Goal: Obtain resource: Download file/media

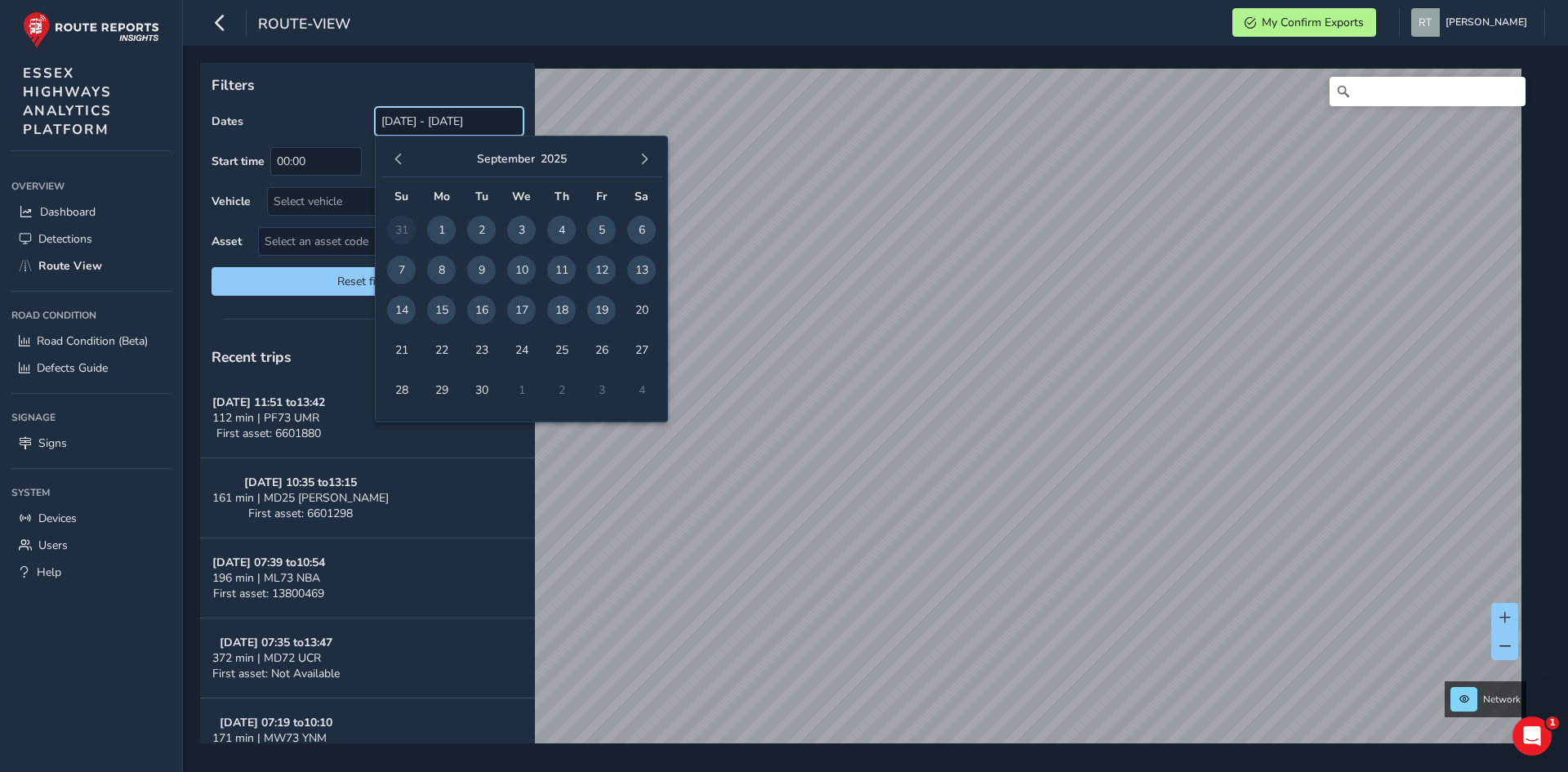
click at [452, 119] on input "[DATE] - [DATE]" at bounding box center [449, 121] width 148 height 29
click at [408, 155] on button "button" at bounding box center [398, 159] width 23 height 23
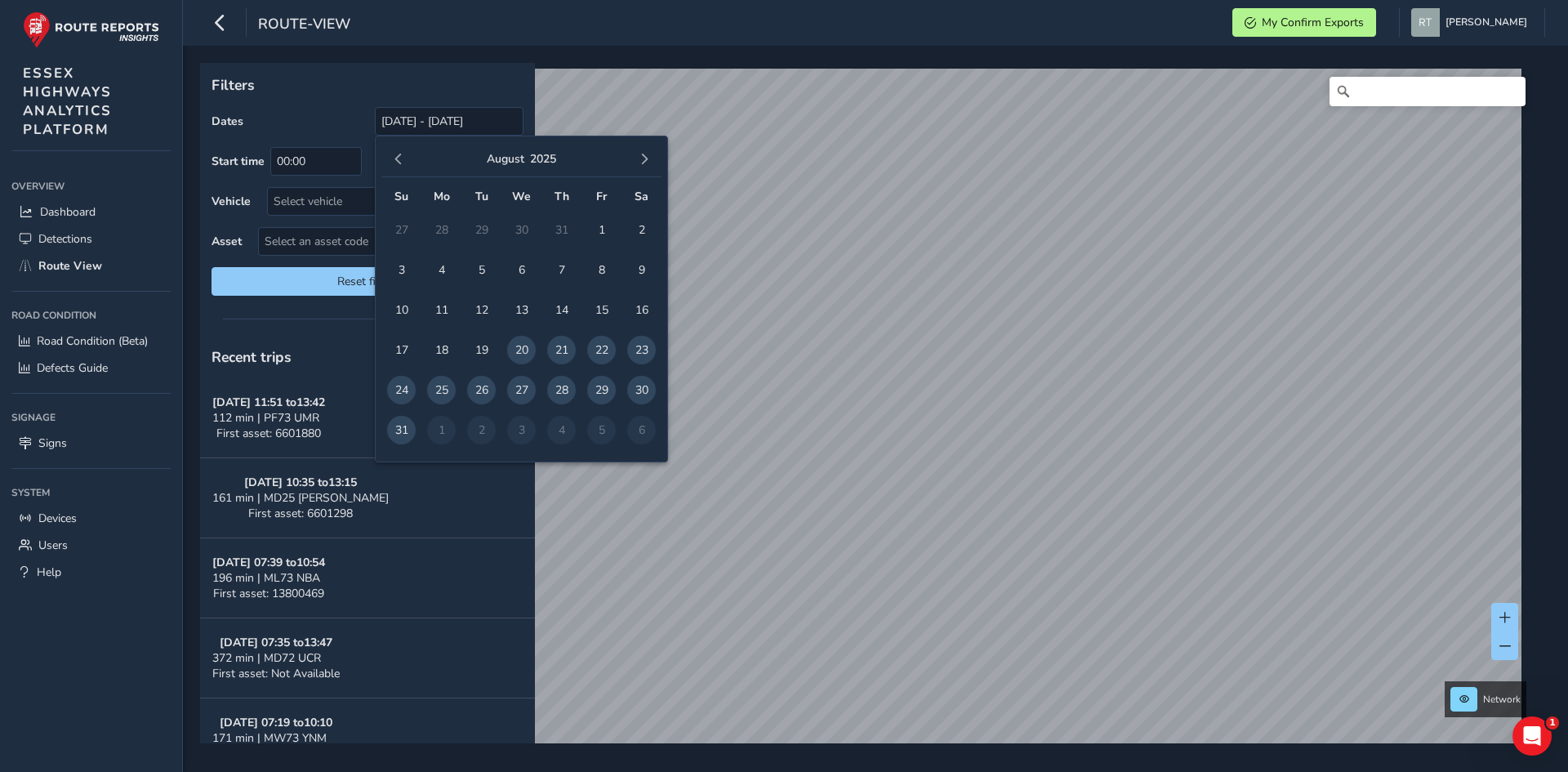
click at [404, 155] on button "button" at bounding box center [398, 159] width 23 height 23
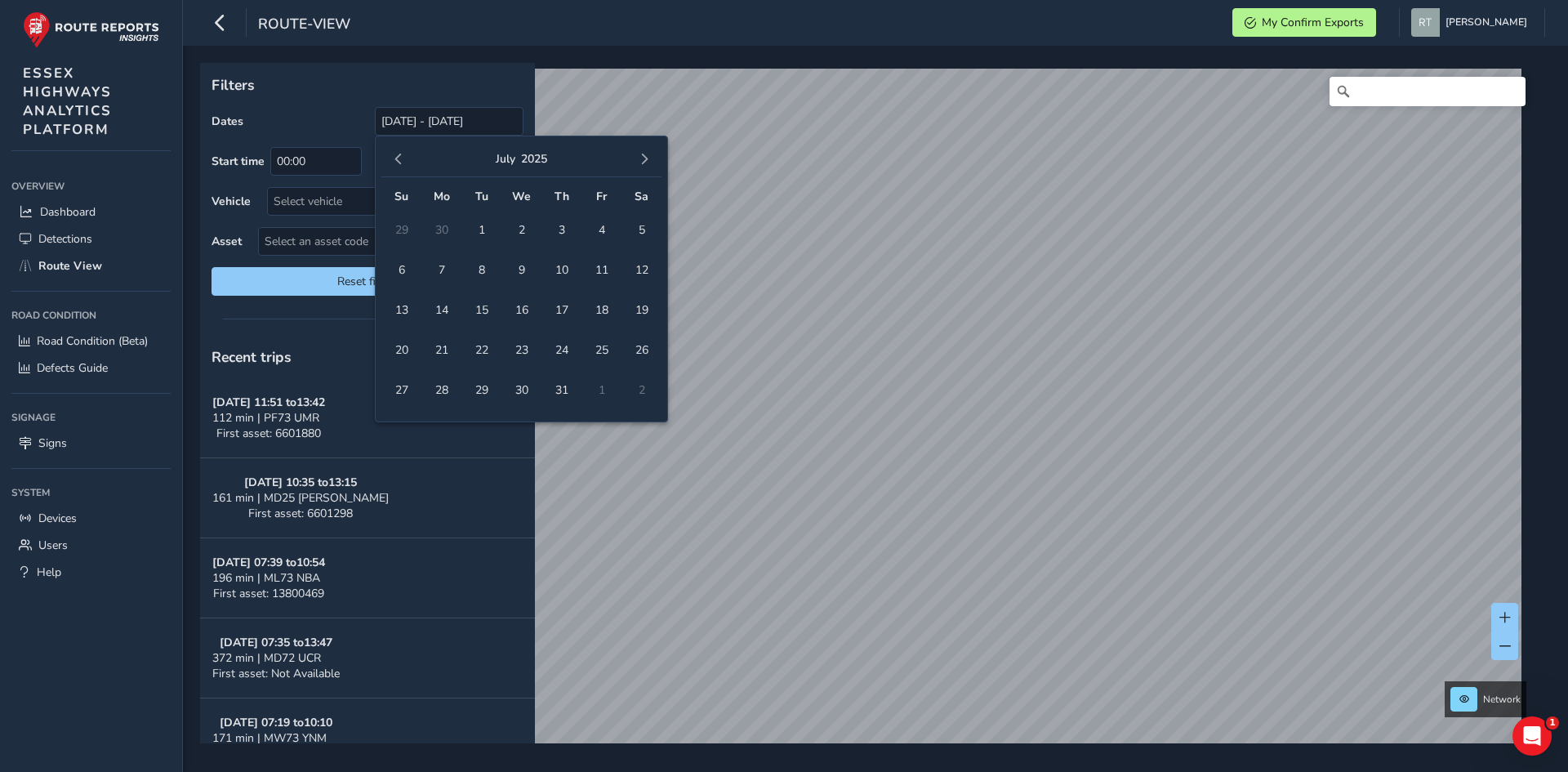
click at [404, 155] on button "button" at bounding box center [398, 159] width 23 height 23
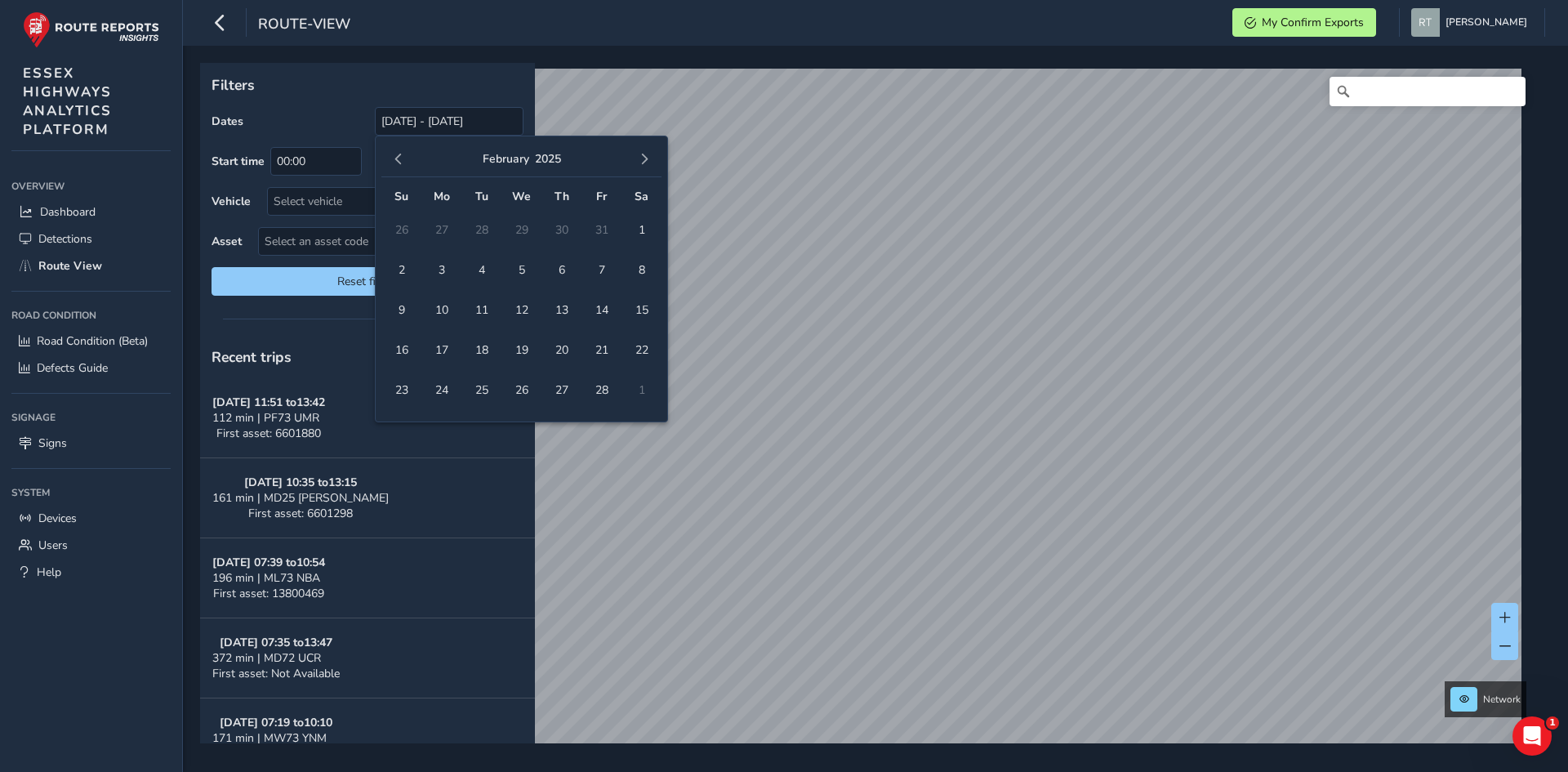
click at [404, 155] on button "button" at bounding box center [398, 159] width 23 height 23
click at [399, 165] on button "button" at bounding box center [398, 159] width 23 height 23
click at [482, 231] on span "1" at bounding box center [482, 230] width 29 height 29
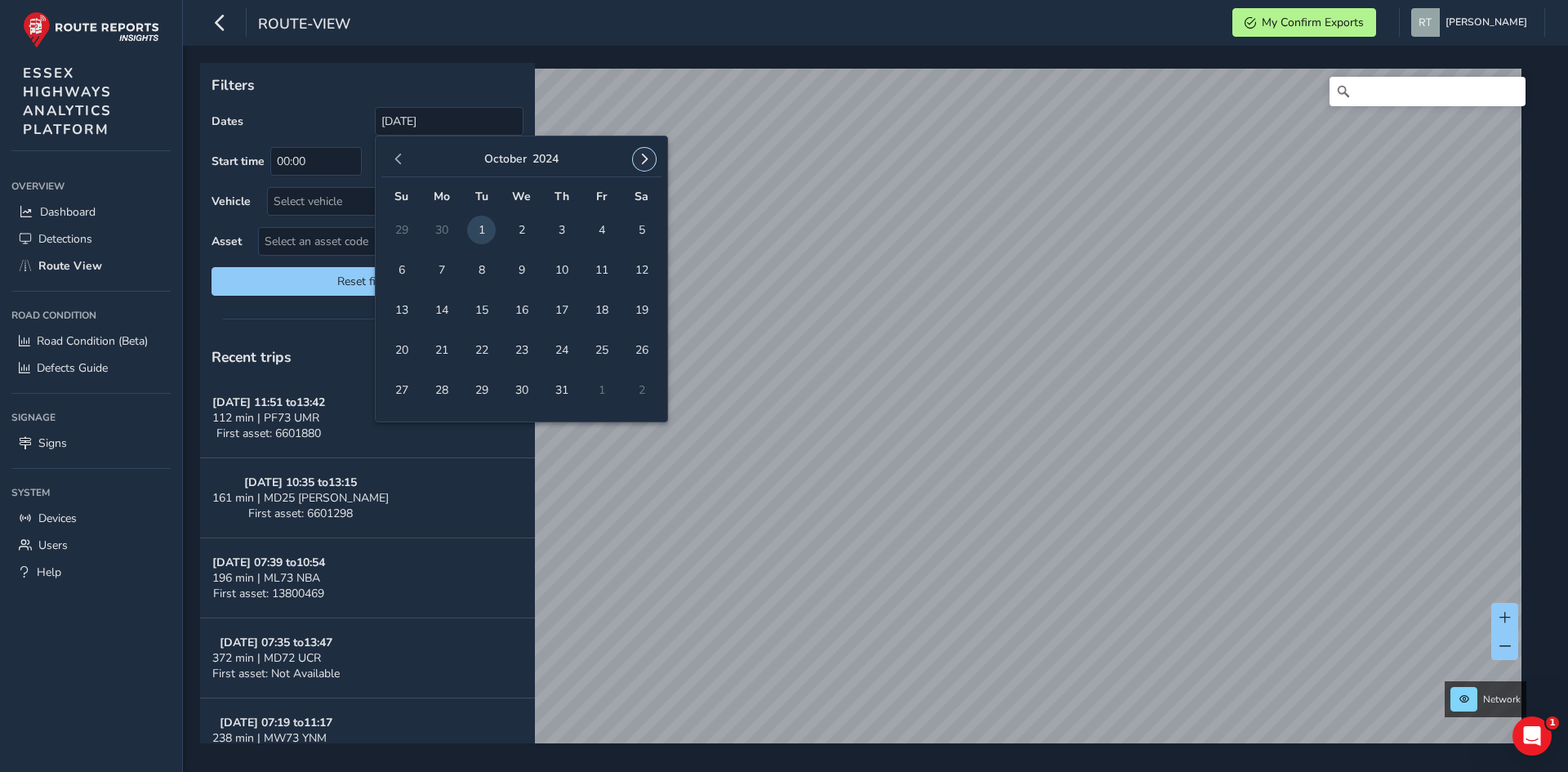
click at [645, 162] on span "button" at bounding box center [644, 159] width 11 height 11
click at [643, 163] on span "button" at bounding box center [644, 159] width 11 height 11
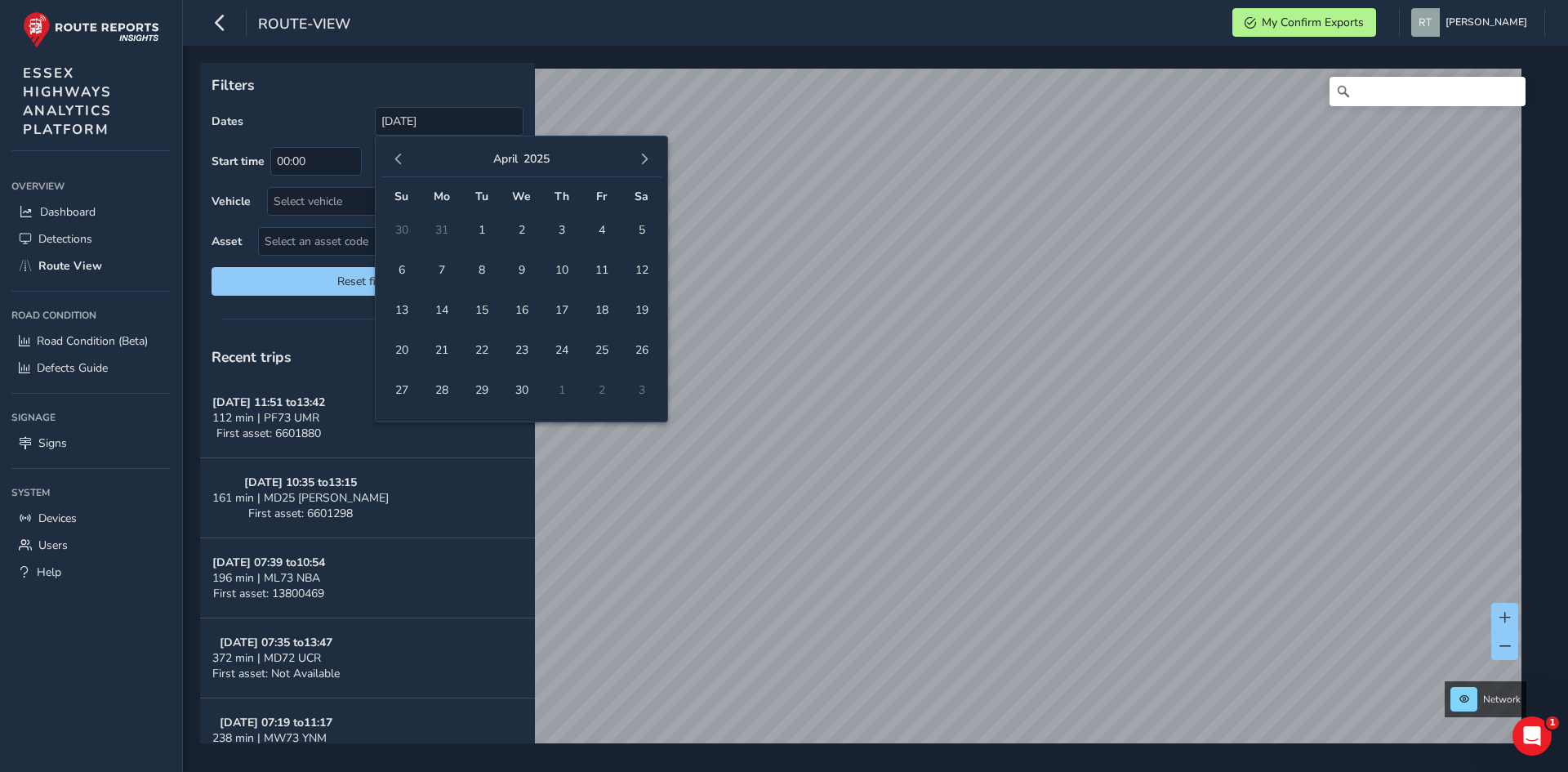
click at [643, 163] on span "button" at bounding box center [644, 159] width 11 height 11
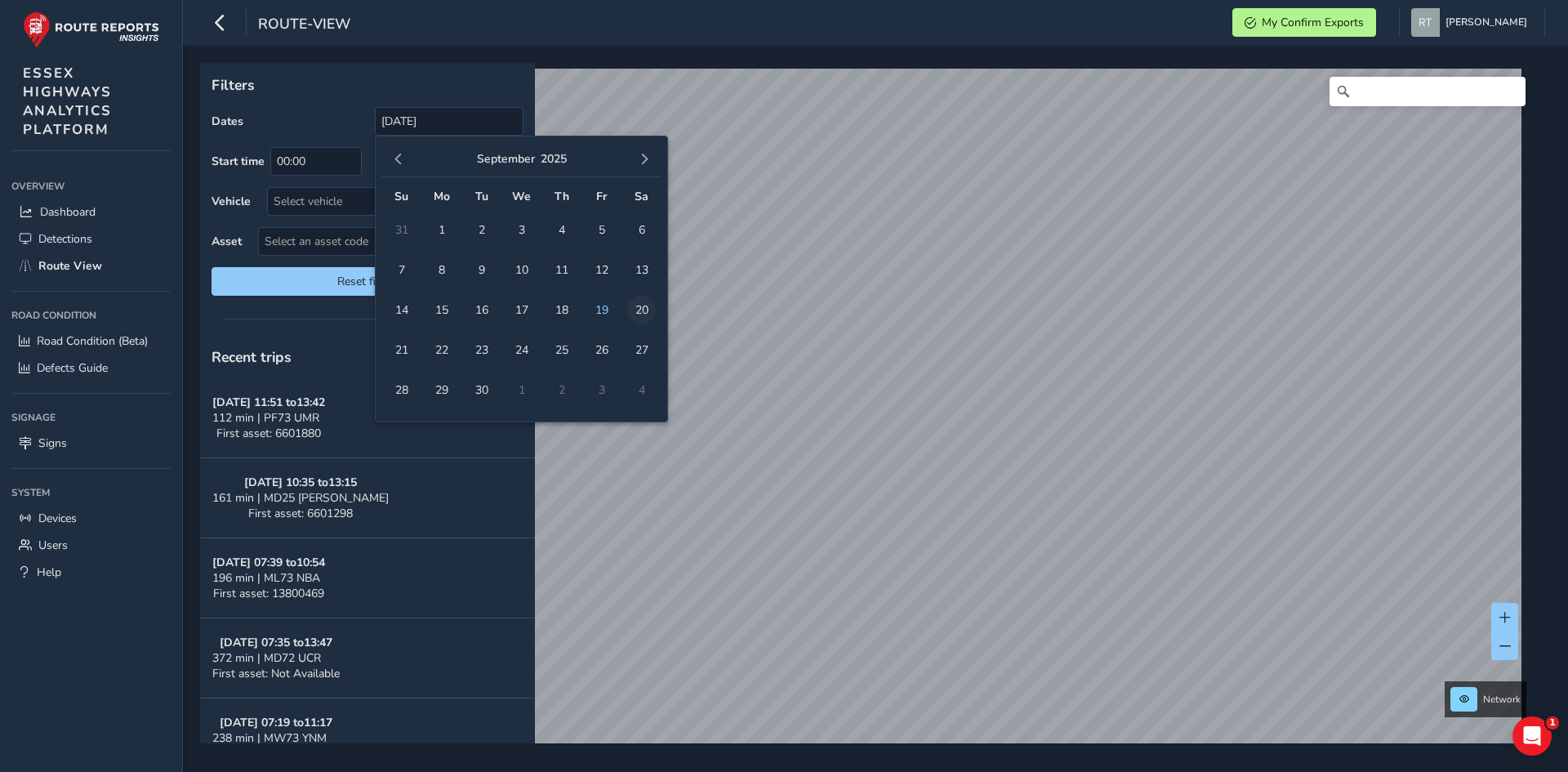
click at [640, 300] on span "20" at bounding box center [642, 311] width 29 height 29
type input "01/10/2024 - 20/09/2025"
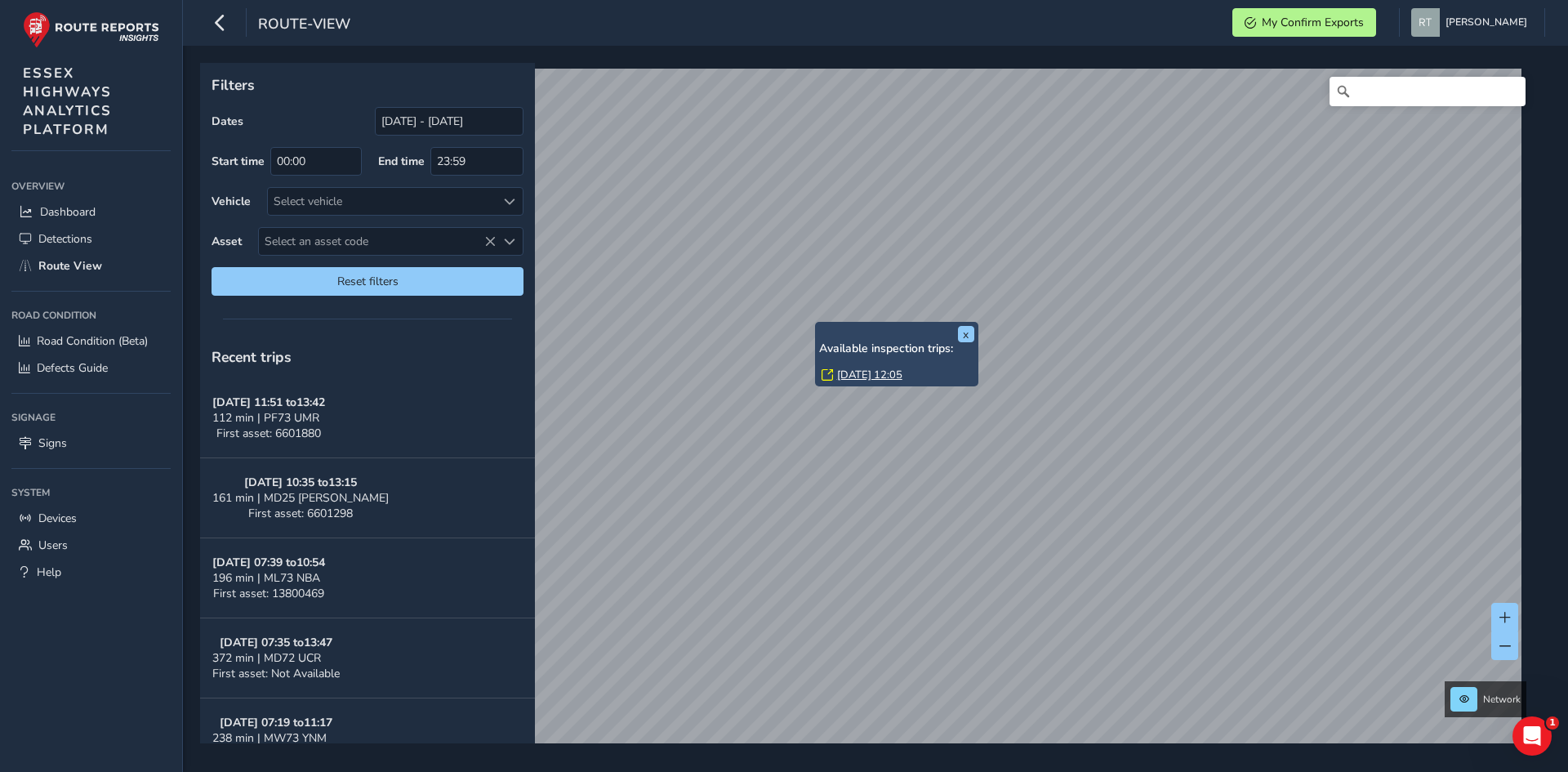
click at [857, 372] on link "Fri, 16 May, 12:05" at bounding box center [869, 374] width 66 height 15
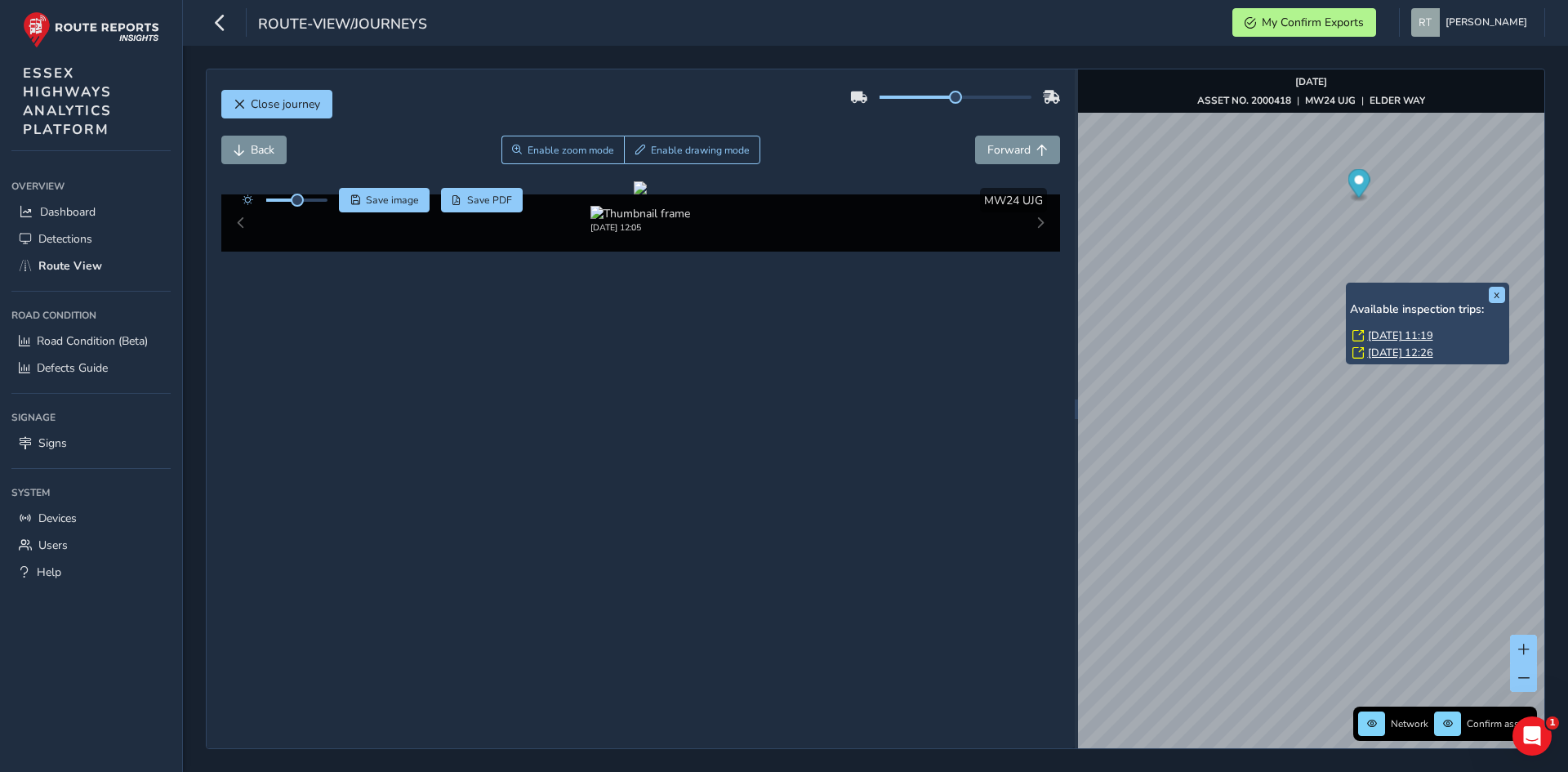
click at [1378, 352] on link "Thu, 29 May, 12:26" at bounding box center [1400, 352] width 66 height 15
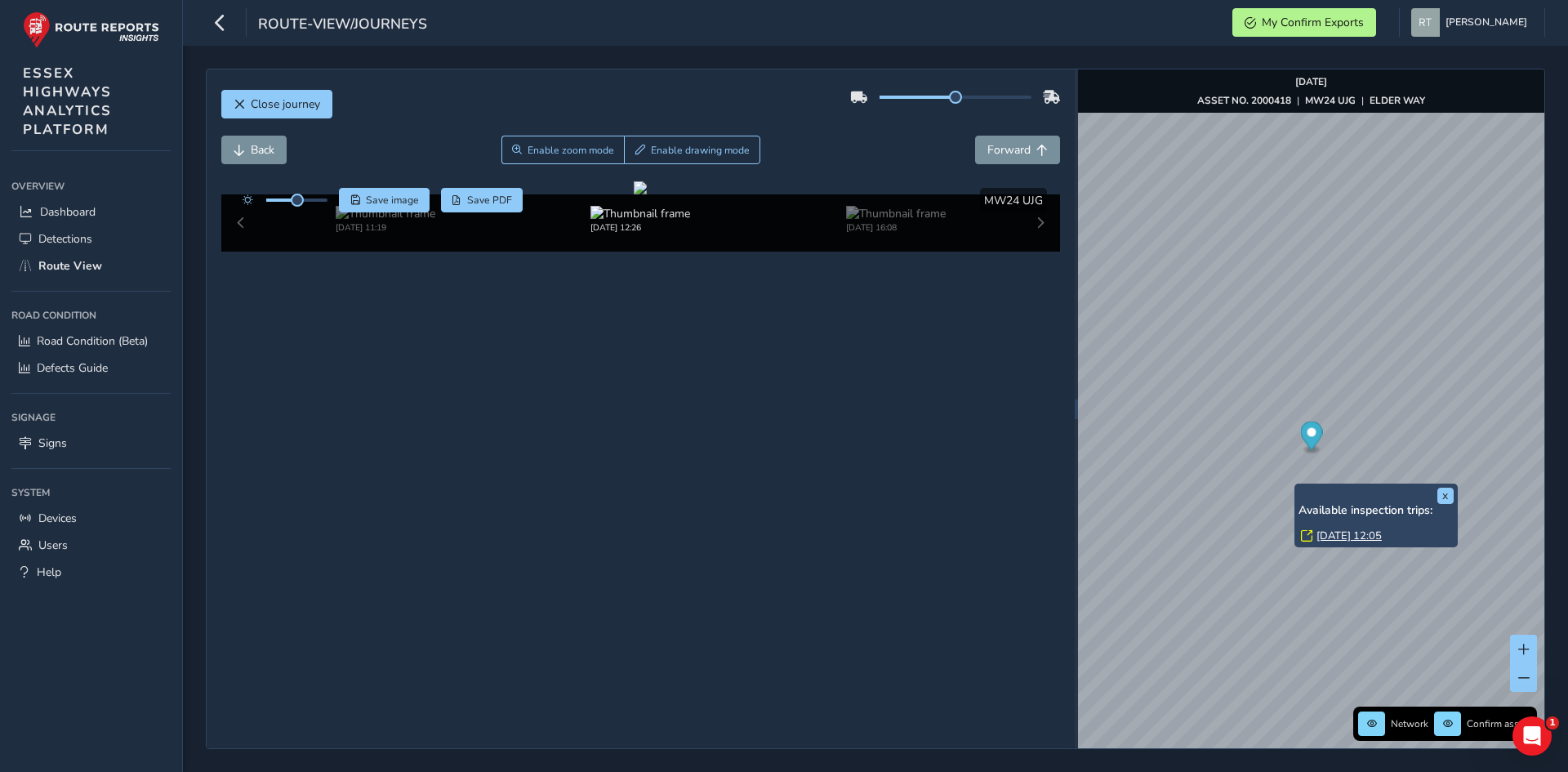
click at [1337, 536] on link "Fri, 16 May, 12:05" at bounding box center [1349, 535] width 66 height 15
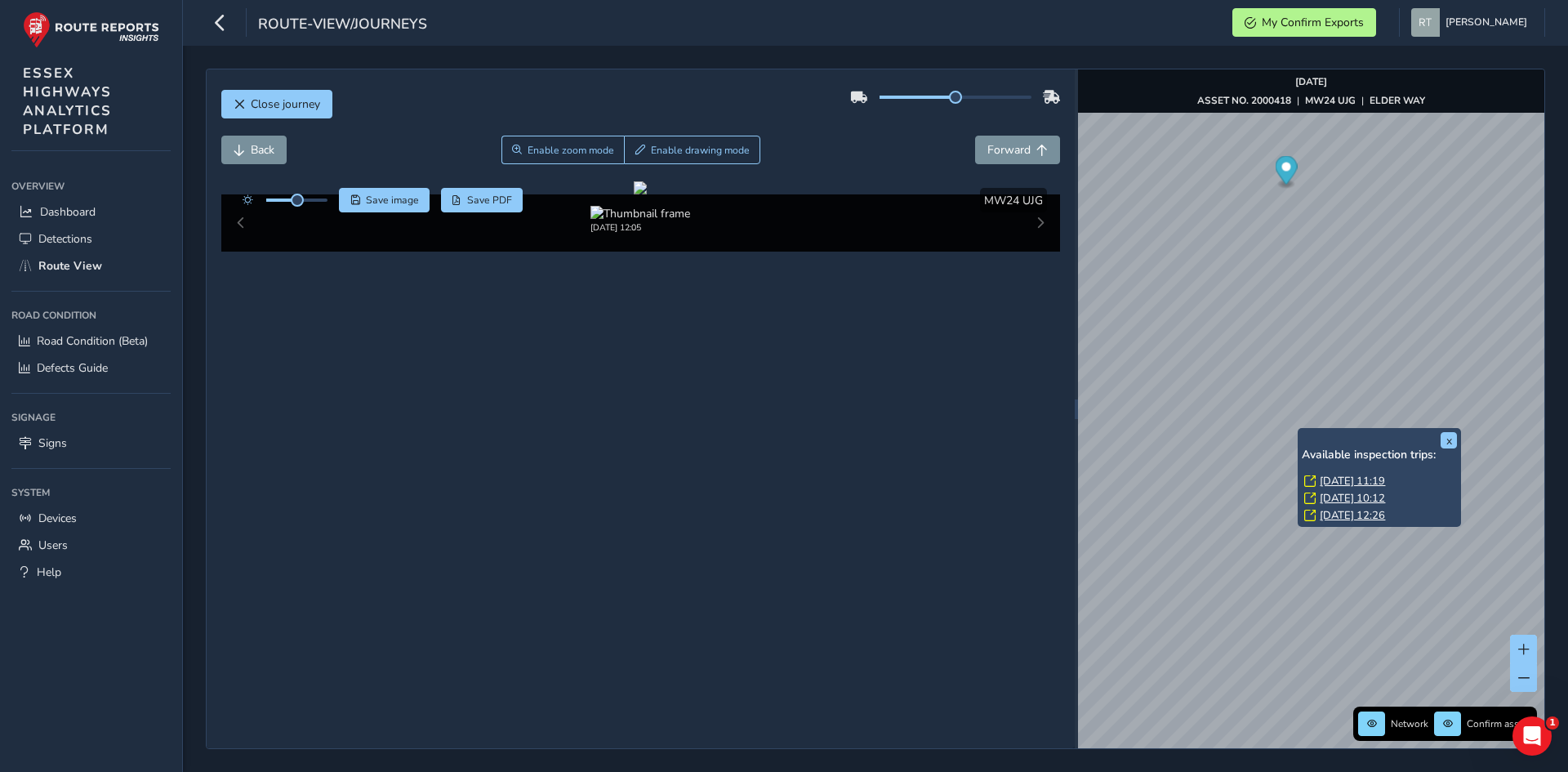
click at [1323, 479] on link "Mon, 30 Jun, 11:19" at bounding box center [1352, 480] width 66 height 15
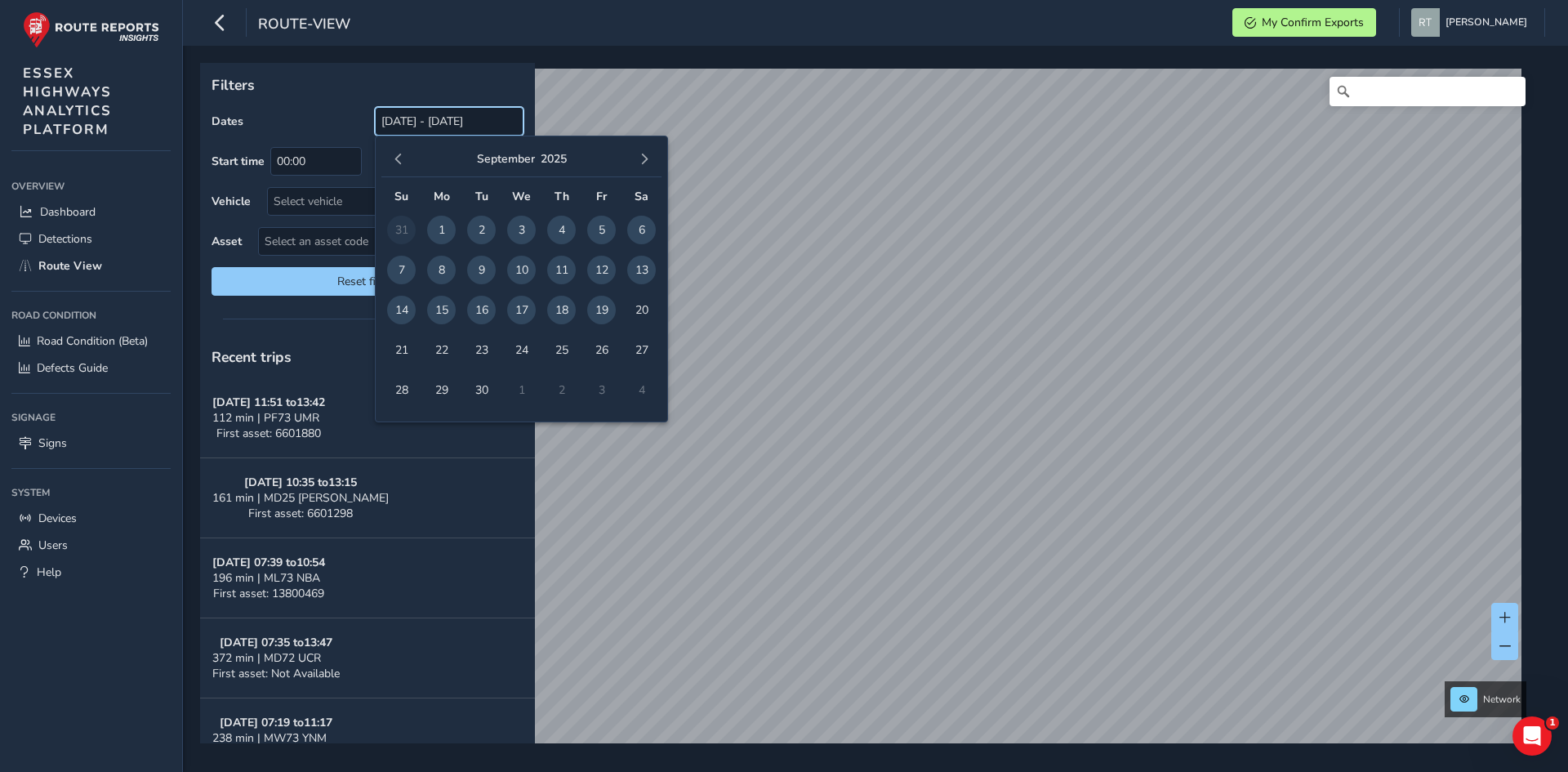
click at [398, 120] on input "[DATE] - [DATE]" at bounding box center [449, 121] width 148 height 29
click at [400, 165] on button "button" at bounding box center [398, 159] width 23 height 23
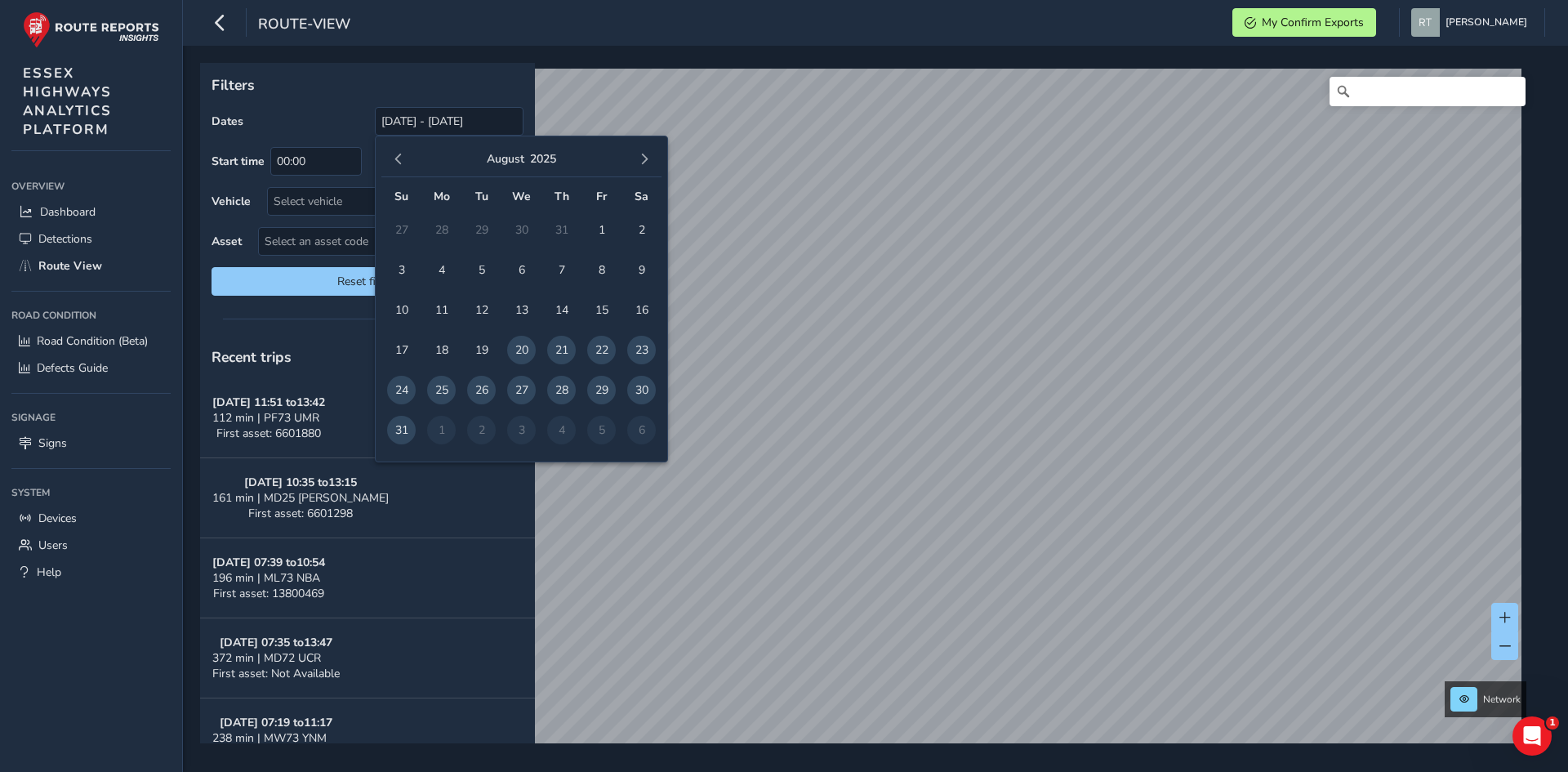
click at [400, 165] on button "button" at bounding box center [398, 159] width 23 height 23
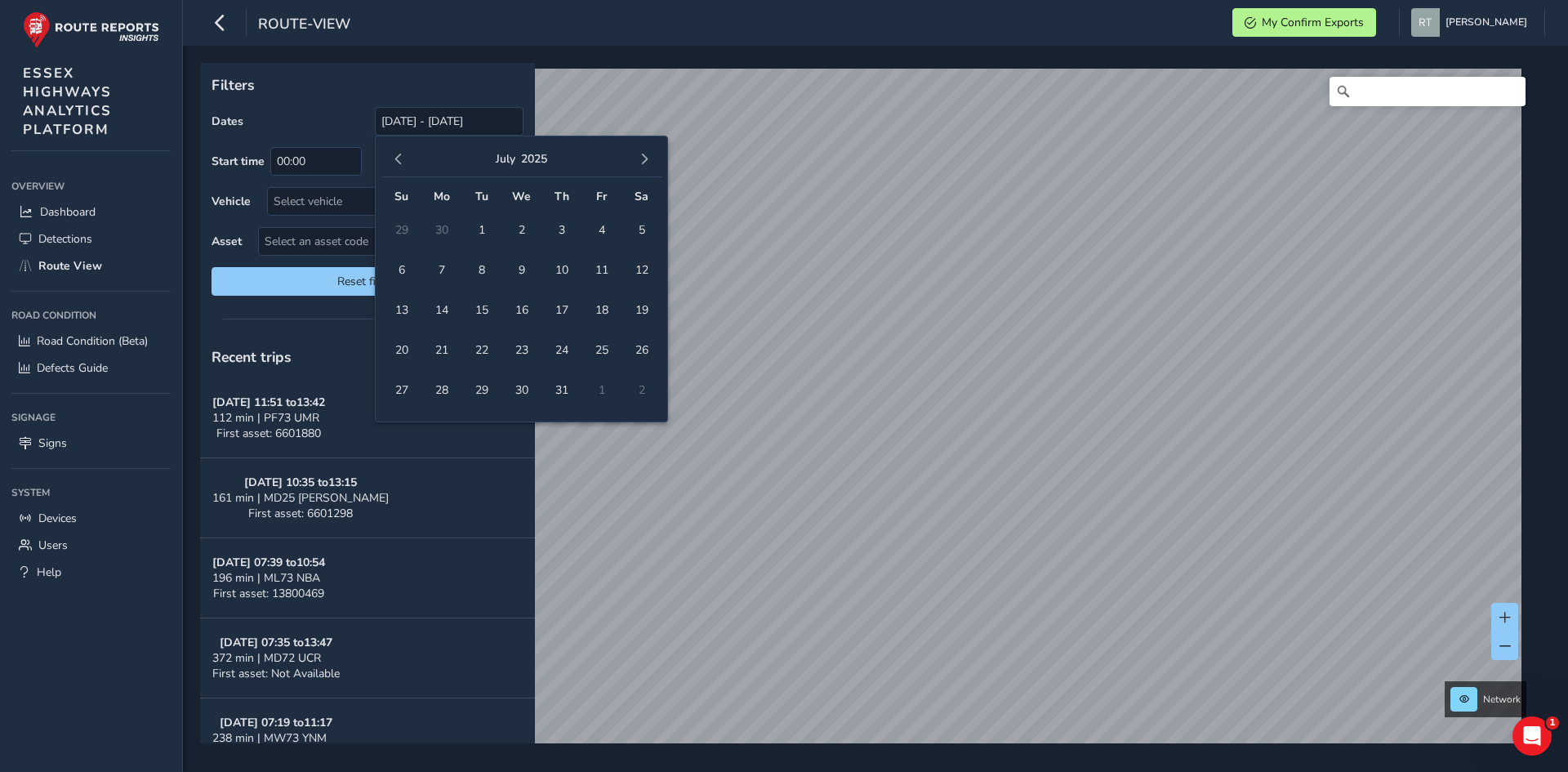
click at [400, 165] on button "button" at bounding box center [398, 159] width 23 height 23
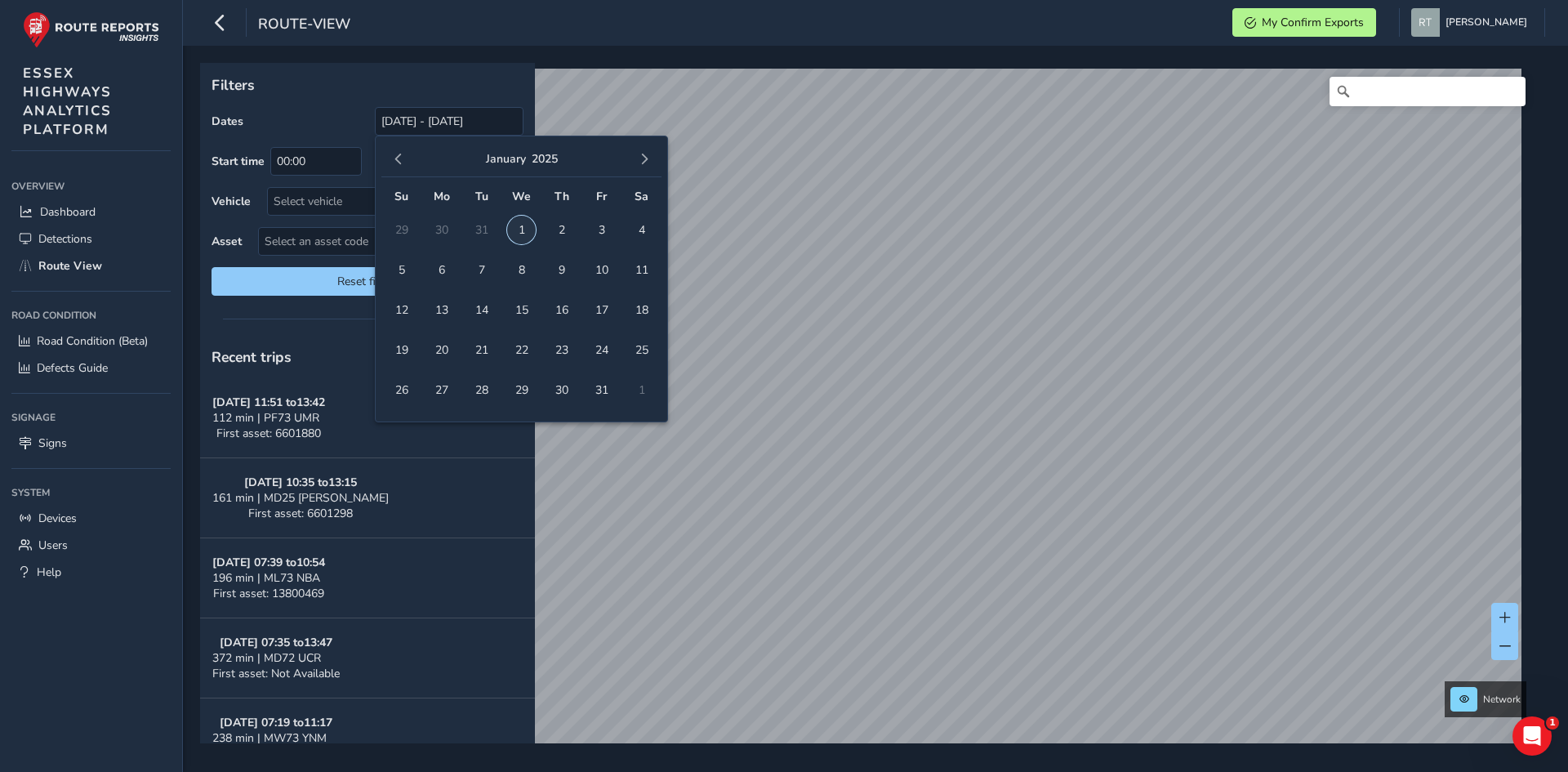
click at [519, 235] on span "1" at bounding box center [521, 230] width 29 height 29
click at [646, 165] on button "button" at bounding box center [644, 159] width 23 height 23
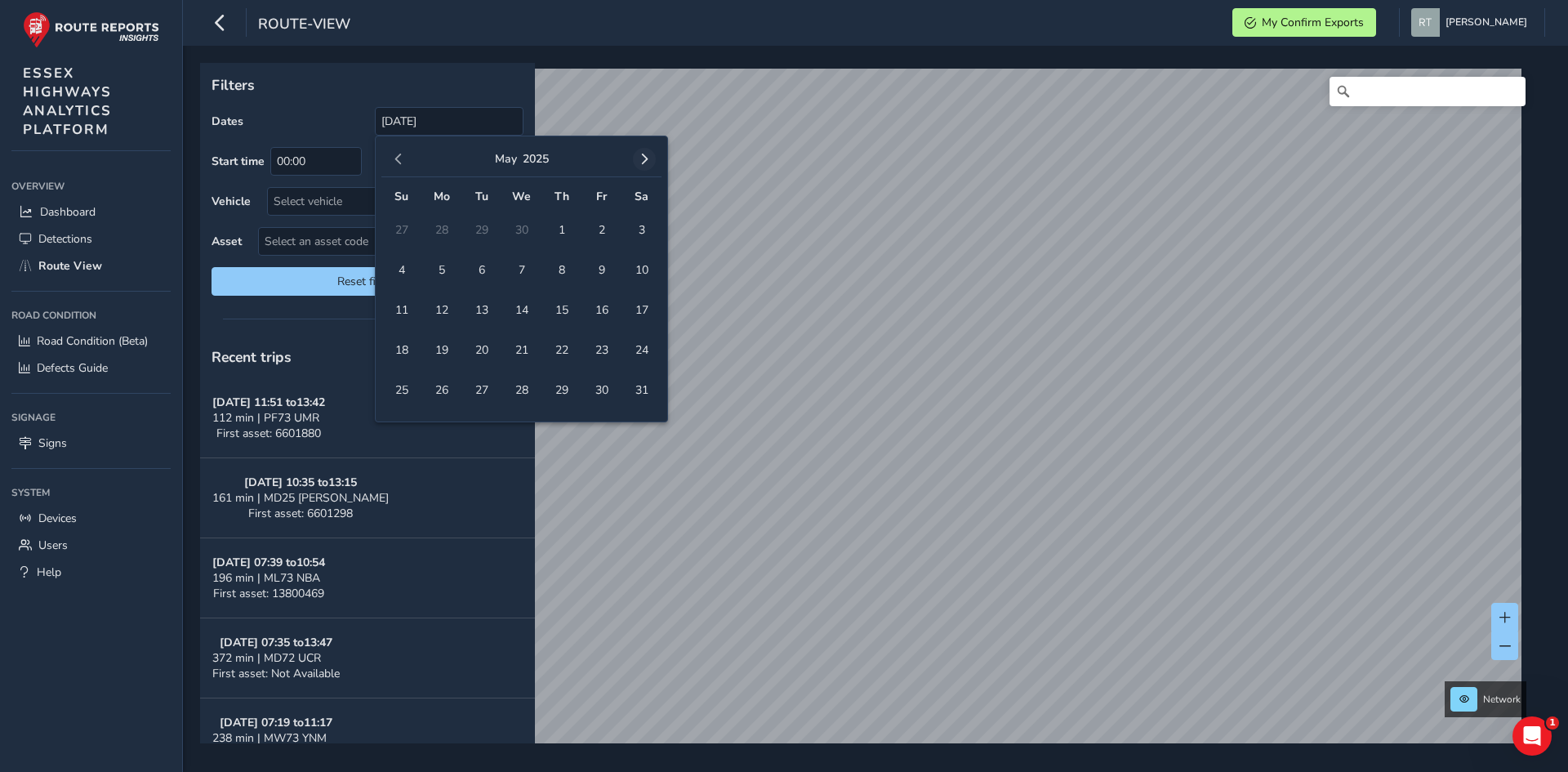
click at [651, 167] on button "button" at bounding box center [644, 159] width 23 height 23
click at [652, 167] on button "button" at bounding box center [644, 159] width 23 height 23
click at [653, 167] on div "July 2025" at bounding box center [521, 160] width 280 height 35
click at [647, 160] on span "button" at bounding box center [644, 159] width 11 height 11
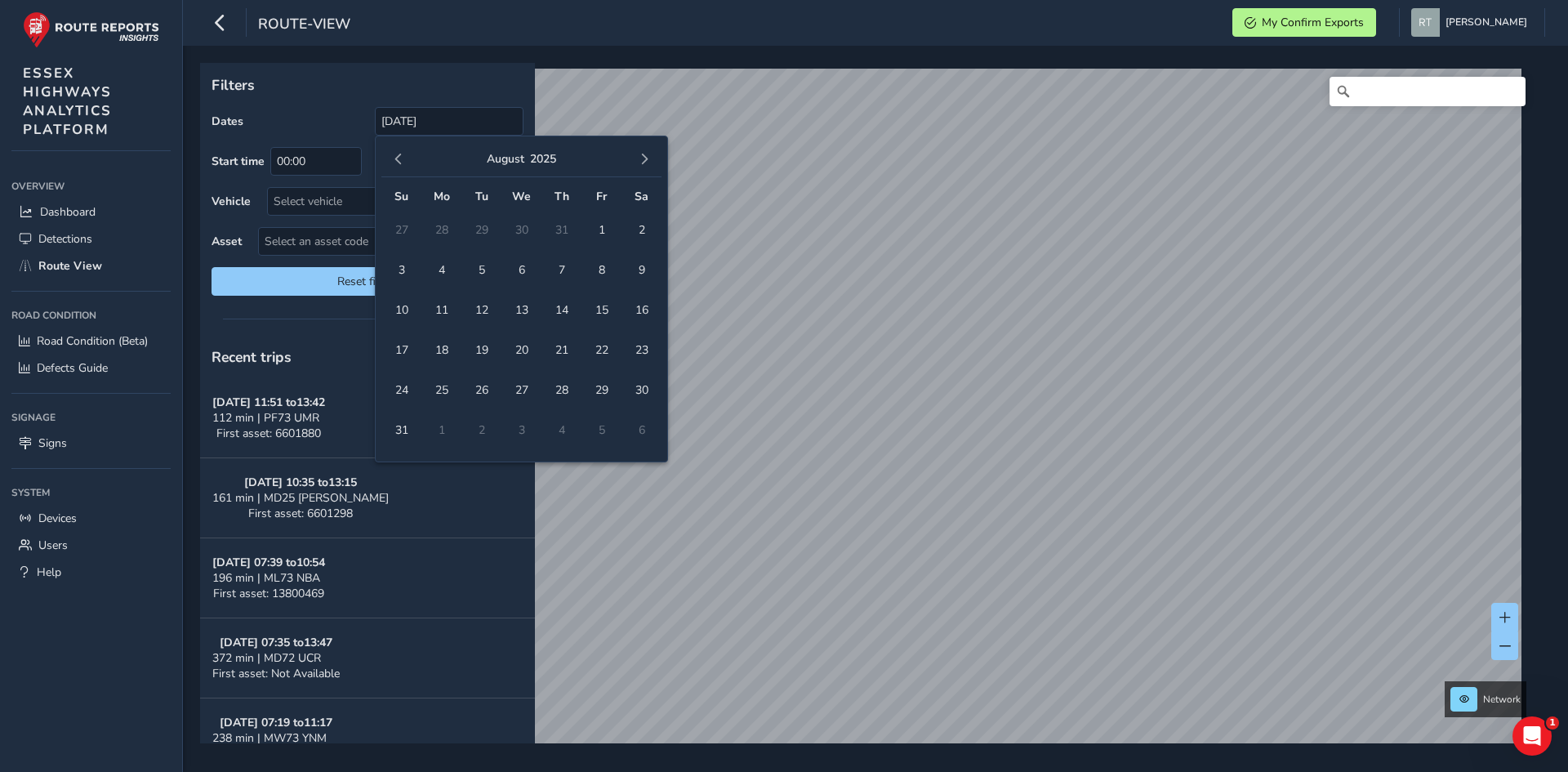
click at [646, 160] on span "button" at bounding box center [644, 159] width 11 height 11
click at [632, 311] on span "20" at bounding box center [642, 311] width 29 height 29
type input "01/01/2025 - 20/09/2025"
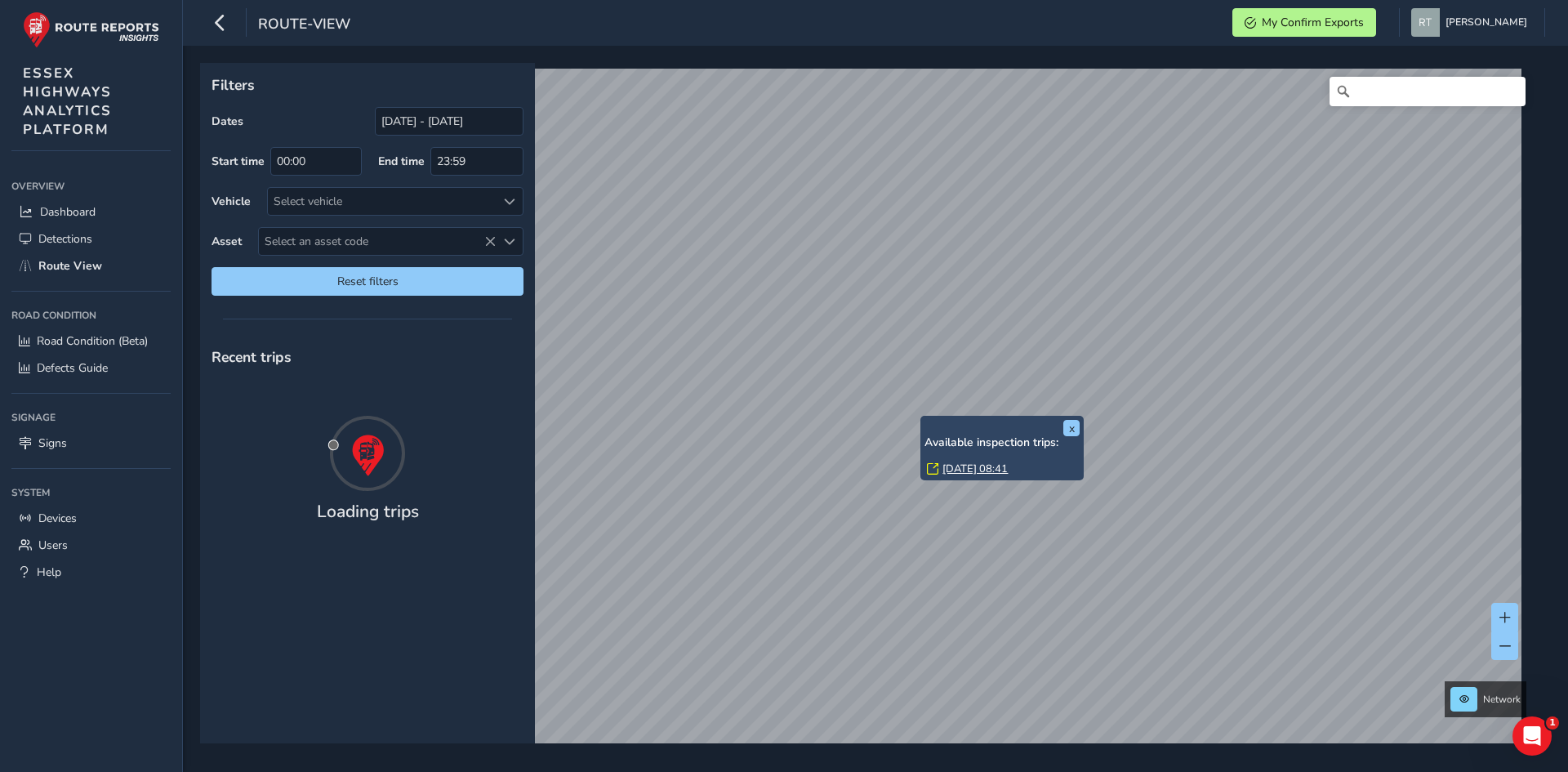
click at [840, 466] on link "Tue, 25 Feb, 08:41" at bounding box center [975, 468] width 66 height 15
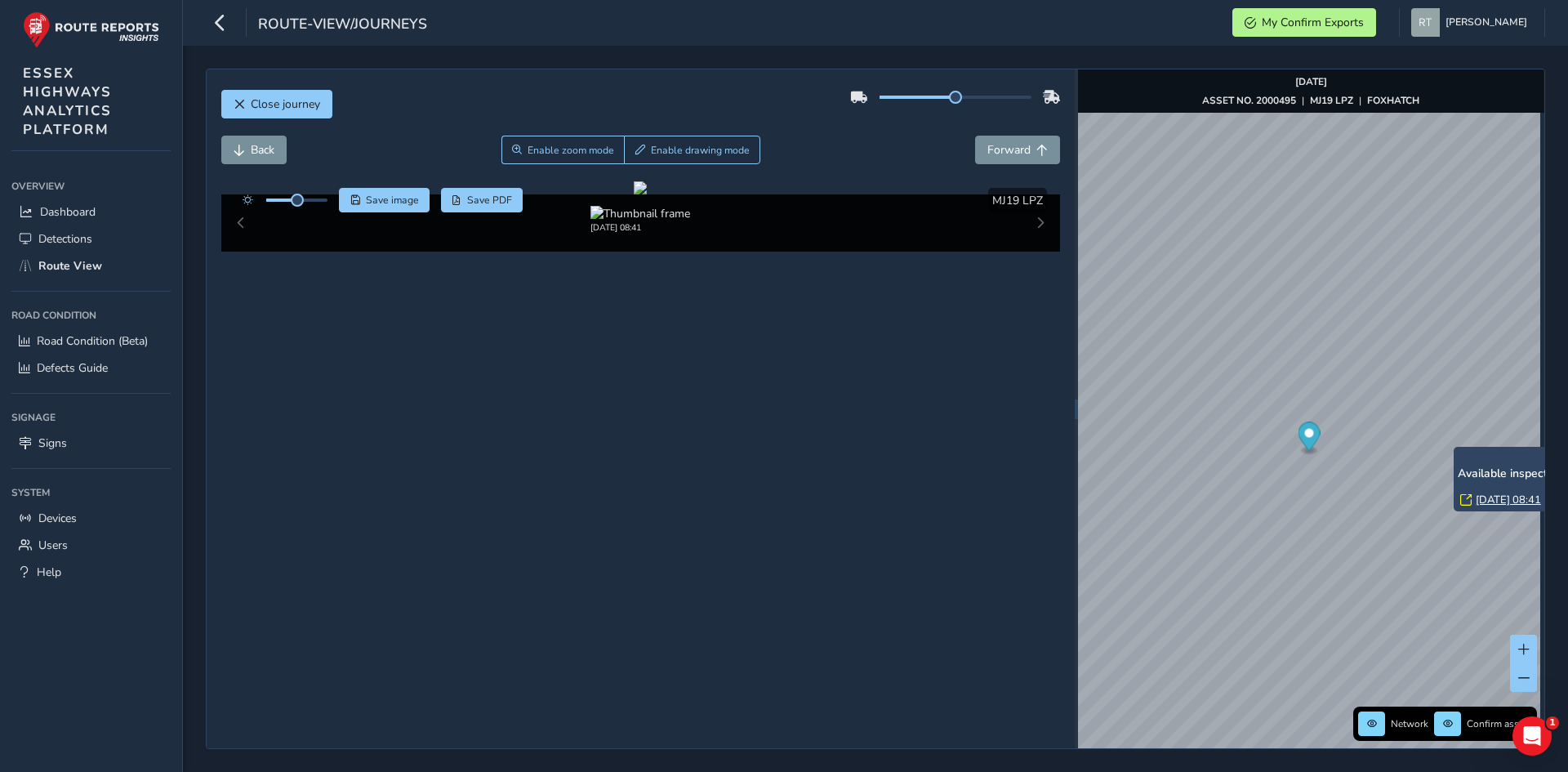
click at [840, 468] on link "Tue, 25 Feb, 08:41" at bounding box center [1508, 499] width 66 height 15
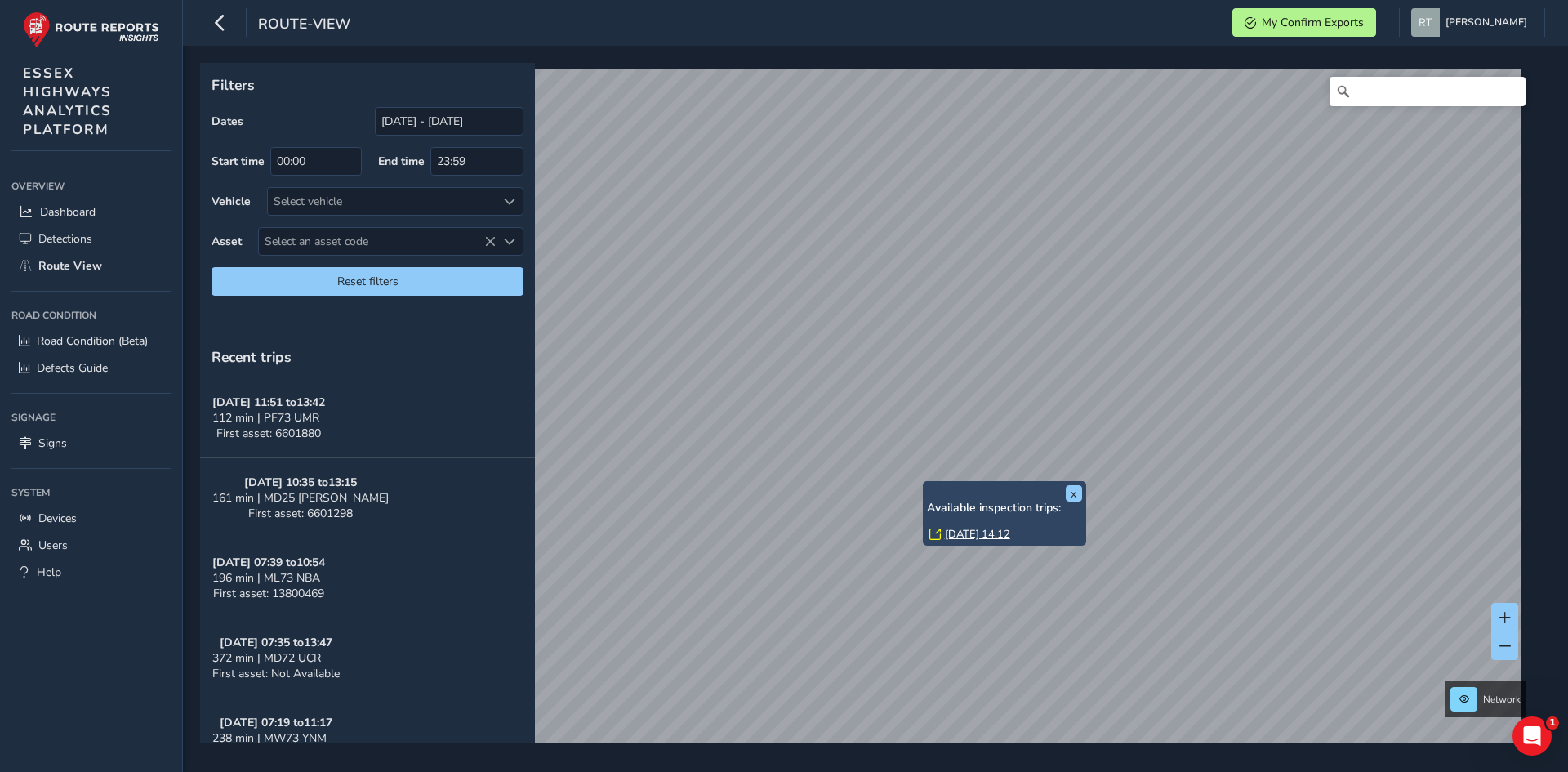
click at [983, 535] on link "Mon, 8 Sep, 14:12" at bounding box center [978, 533] width 66 height 15
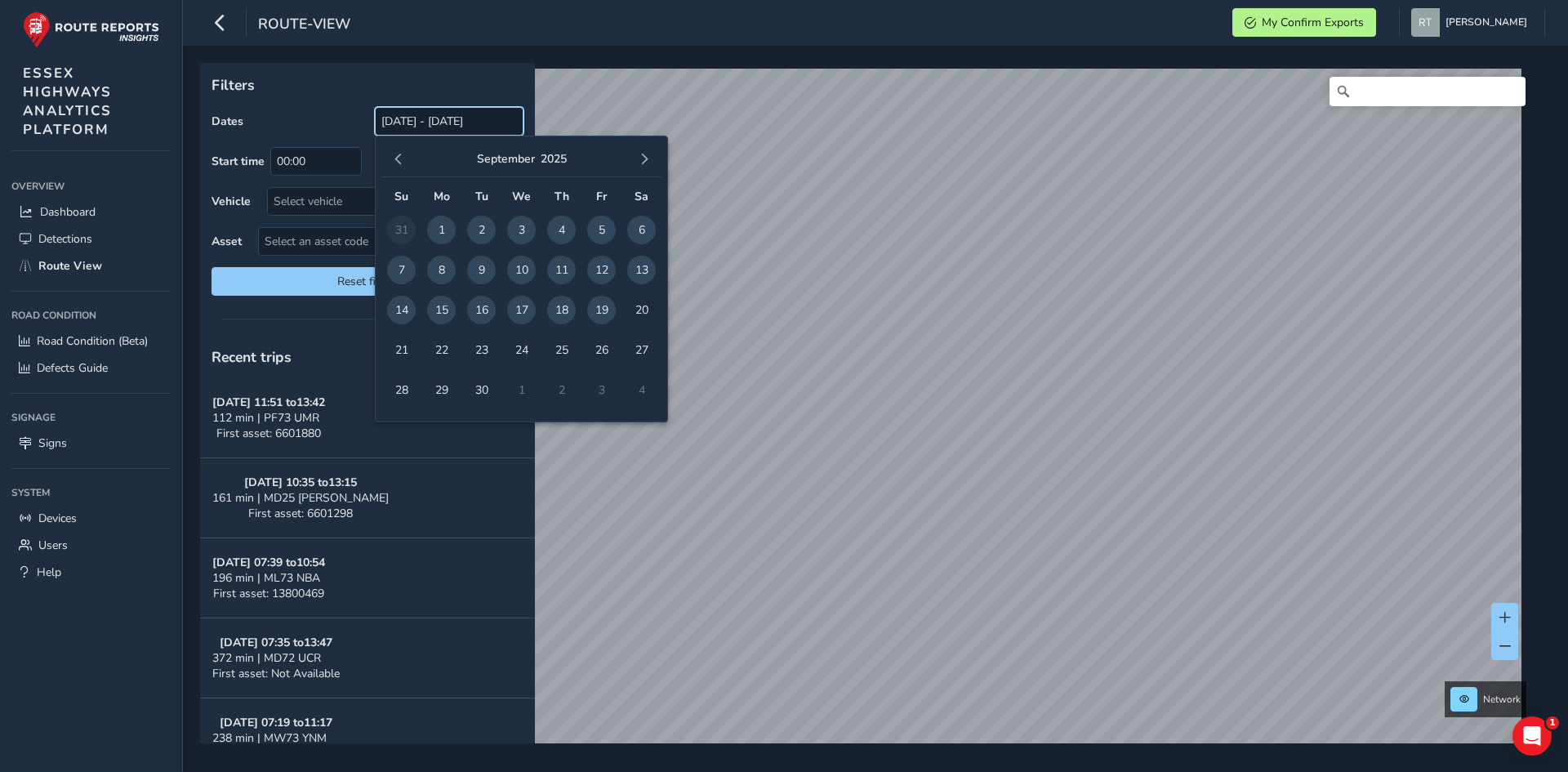
click at [438, 118] on input "[DATE] - [DATE]" at bounding box center [449, 121] width 148 height 29
click at [399, 160] on span "button" at bounding box center [398, 159] width 11 height 11
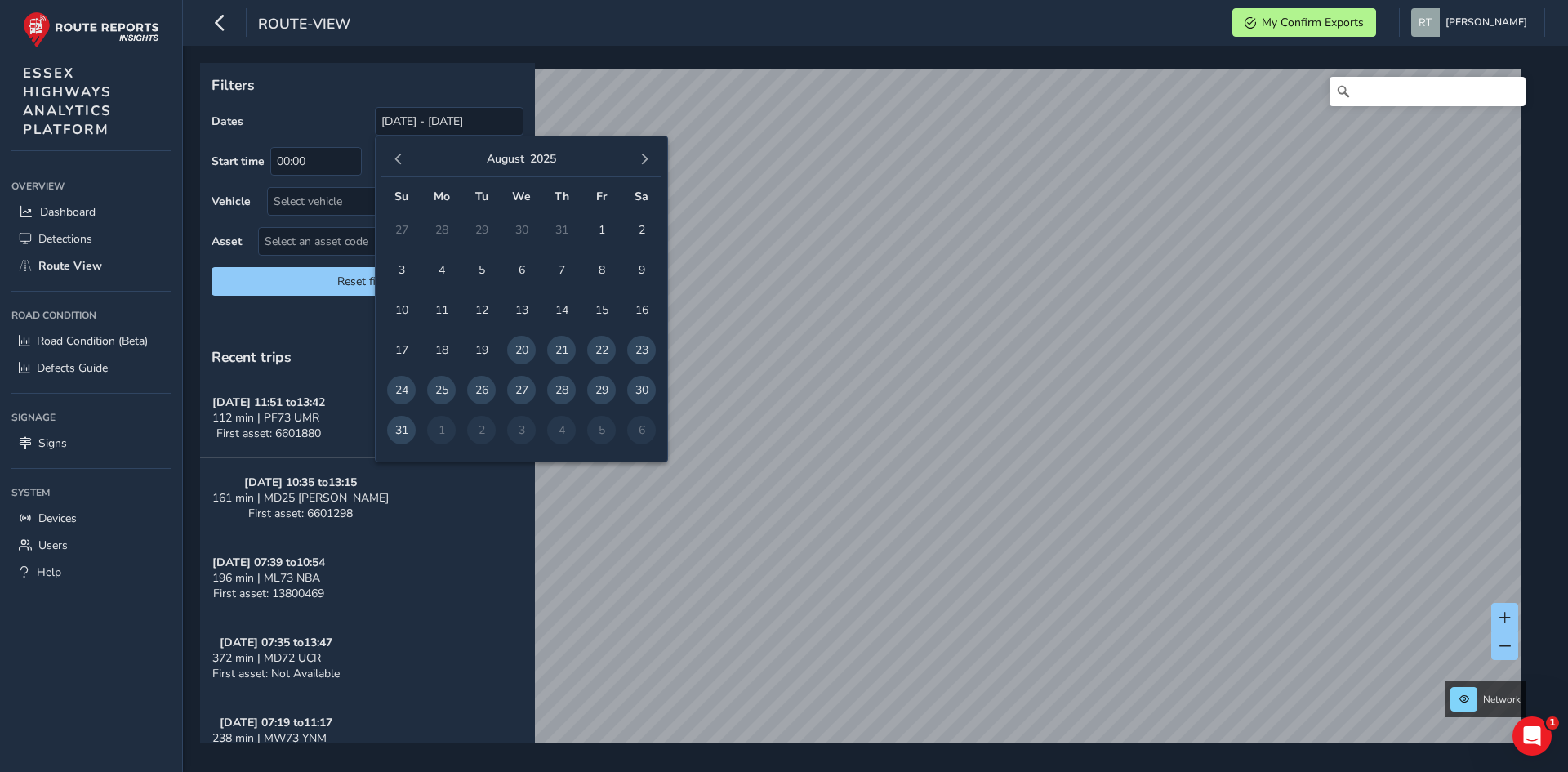
click at [399, 160] on span "button" at bounding box center [398, 159] width 11 height 11
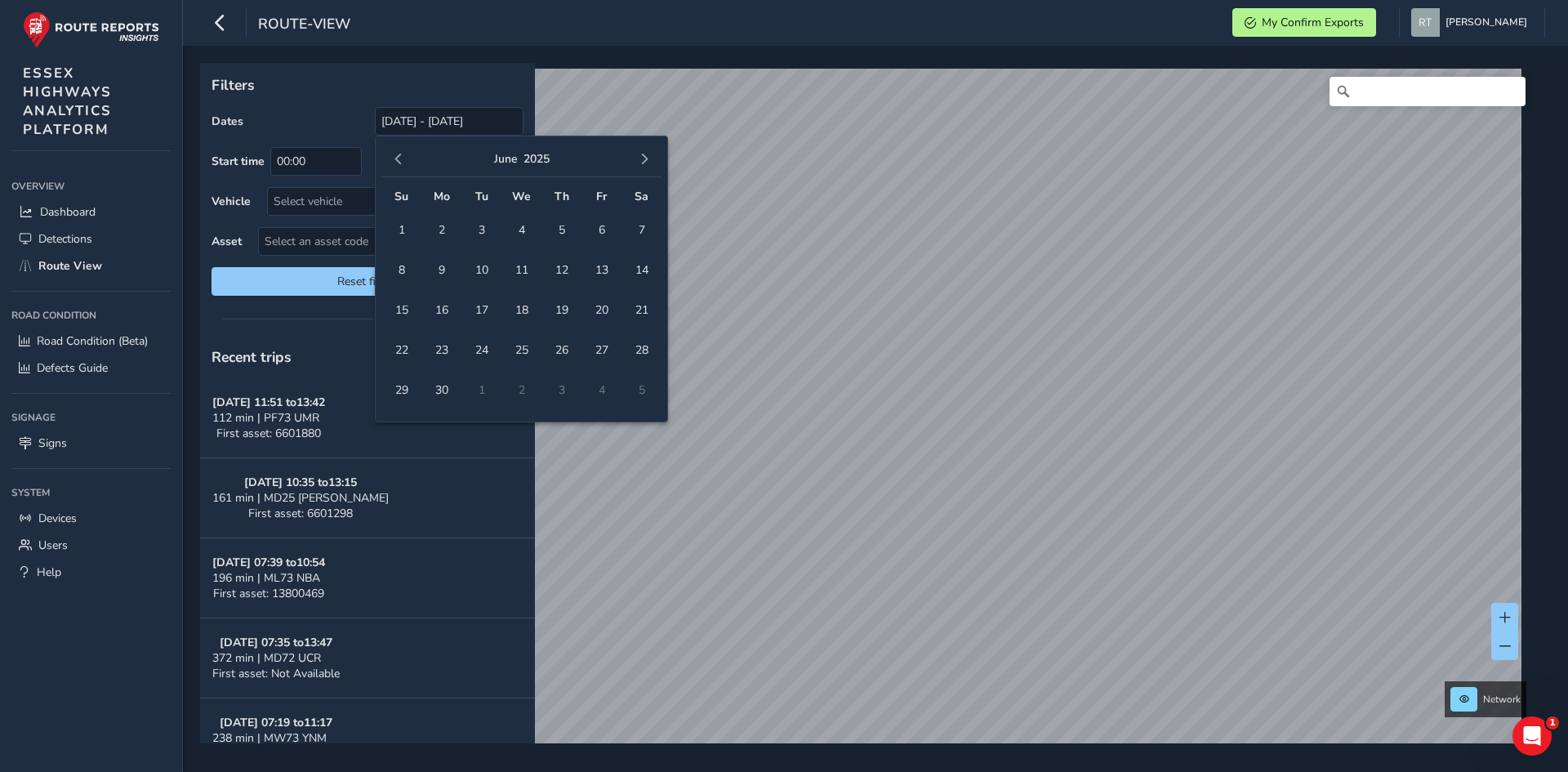
click at [399, 160] on span "button" at bounding box center [398, 159] width 11 height 11
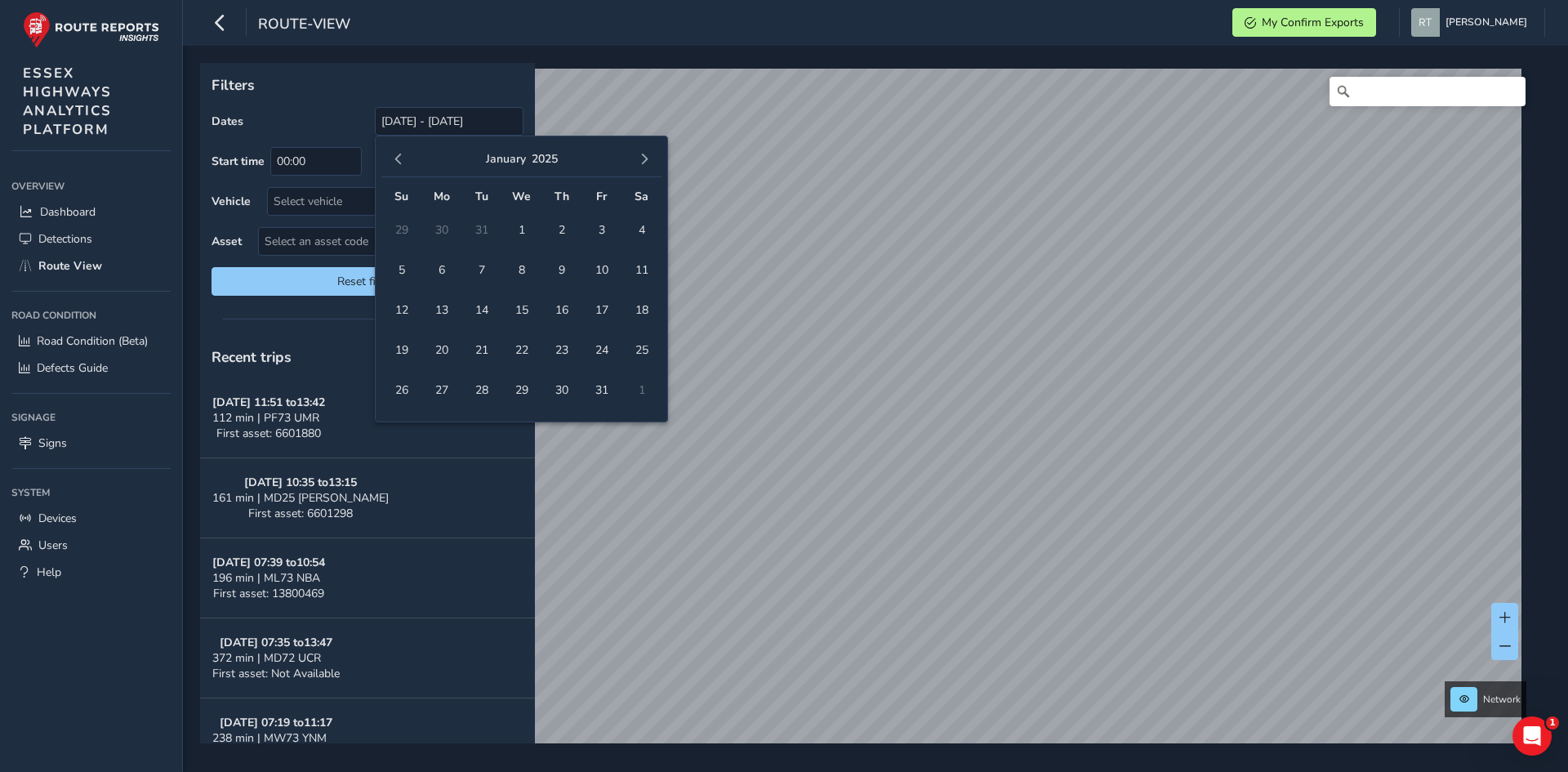
click at [399, 160] on span "button" at bounding box center [398, 159] width 11 height 11
click at [413, 234] on span "1" at bounding box center [402, 230] width 29 height 29
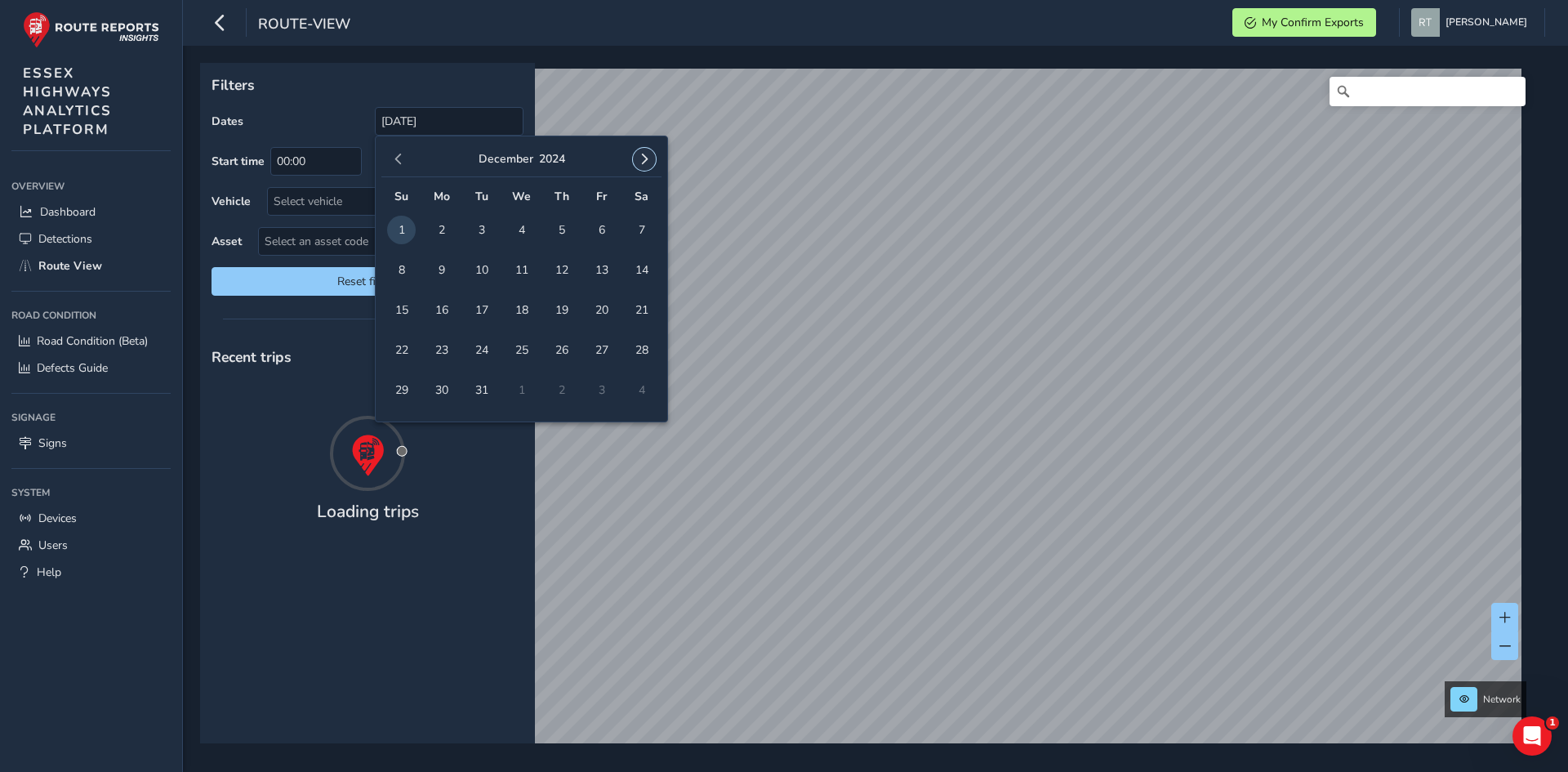
click at [641, 160] on span "button" at bounding box center [644, 159] width 11 height 11
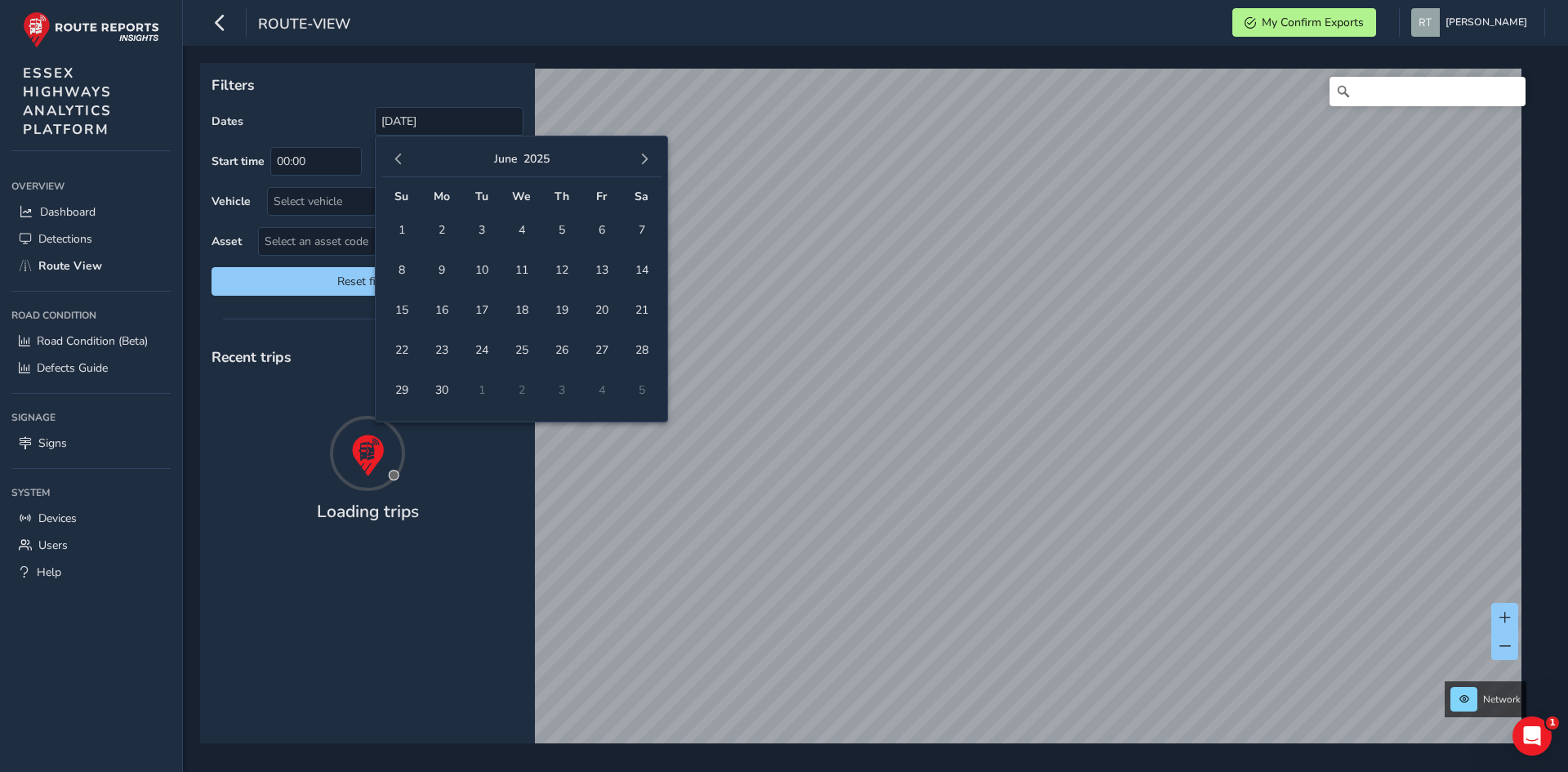
click at [641, 160] on span "button" at bounding box center [644, 159] width 11 height 11
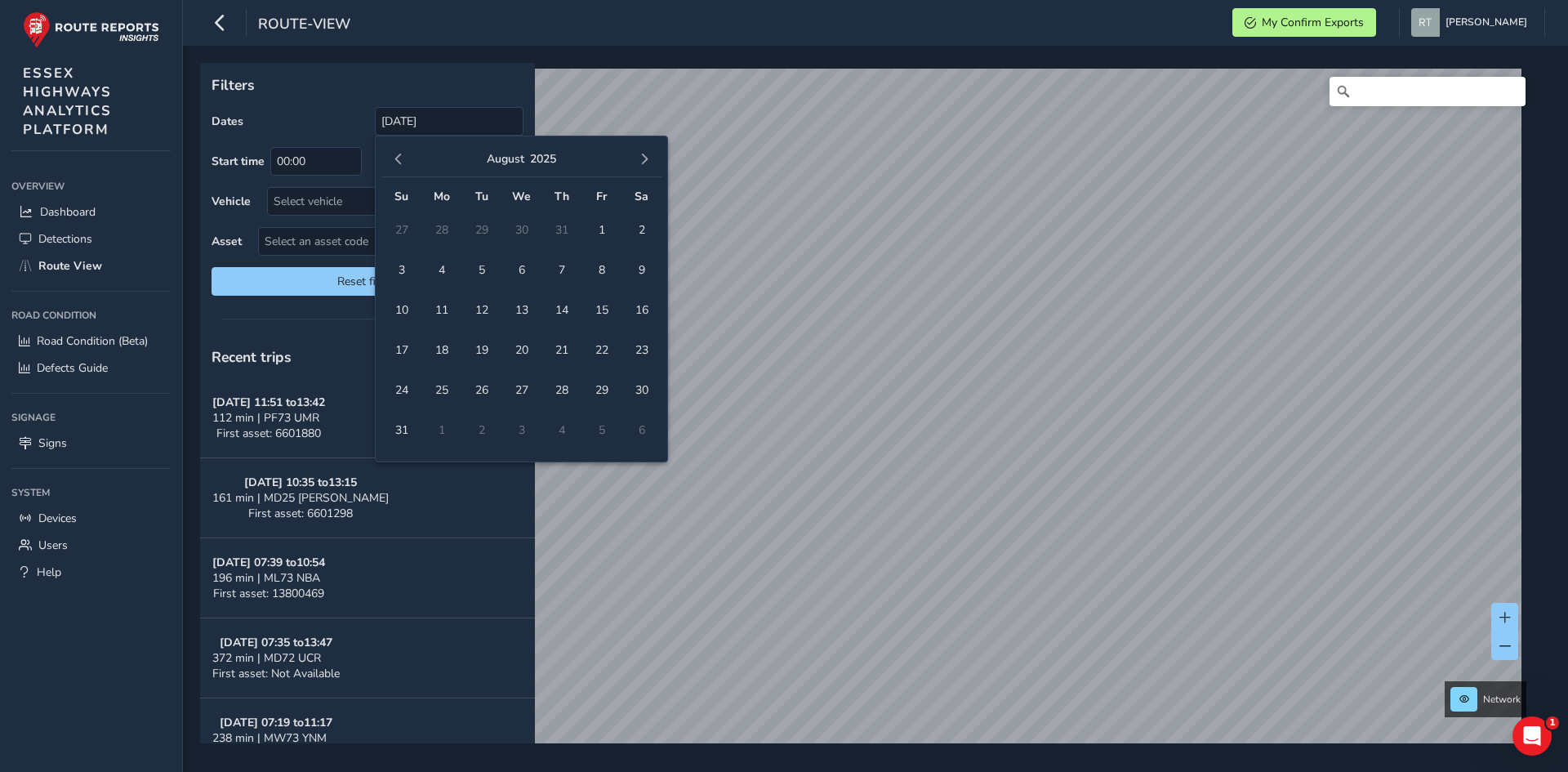
click at [641, 160] on span "button" at bounding box center [644, 159] width 11 height 11
click at [648, 300] on span "20" at bounding box center [642, 311] width 29 height 29
type input "01/12/2024 - 20/09/2025"
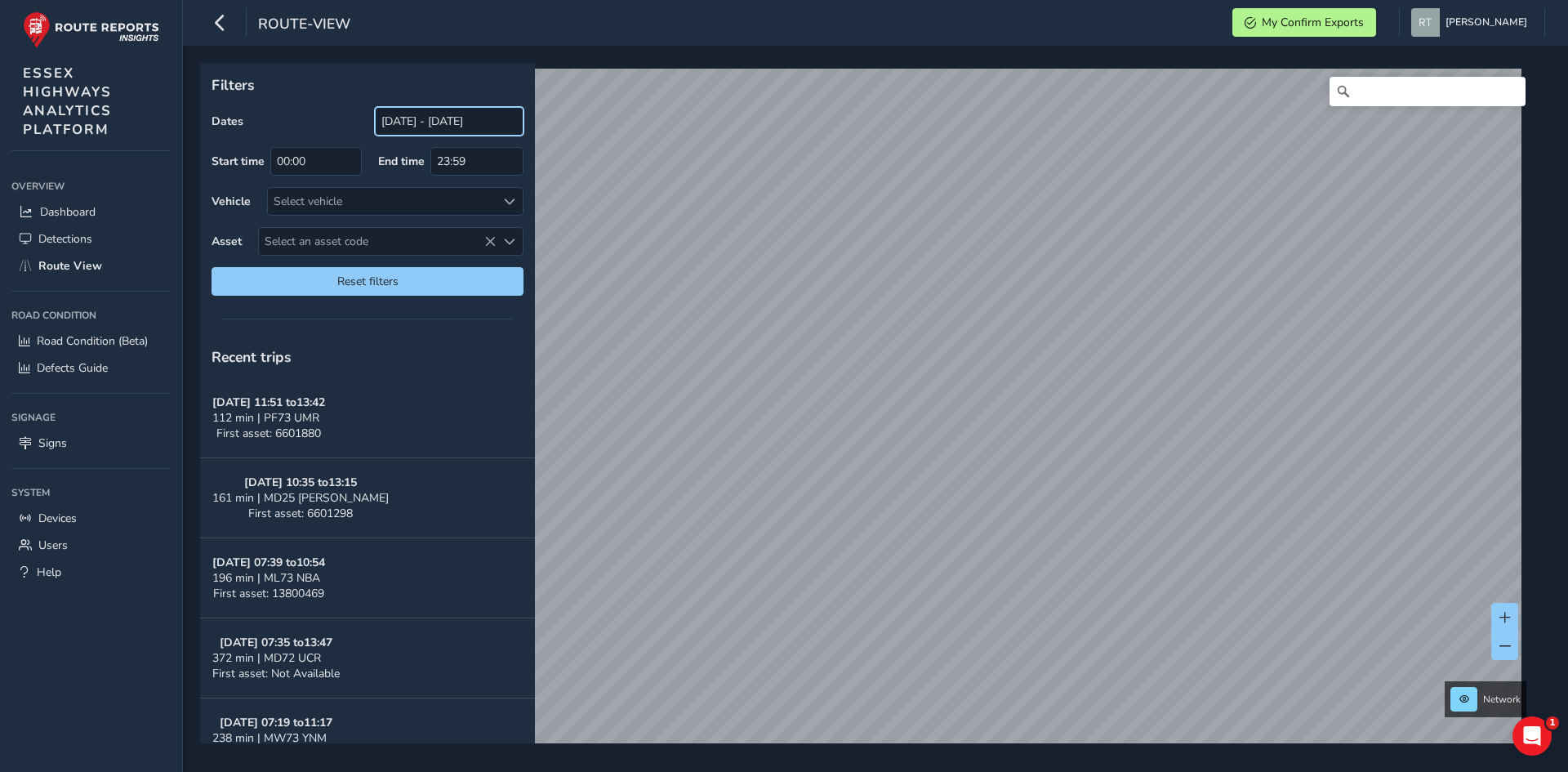
click at [421, 124] on input "01/12/2024 - 20/09/2025" at bounding box center [449, 121] width 148 height 29
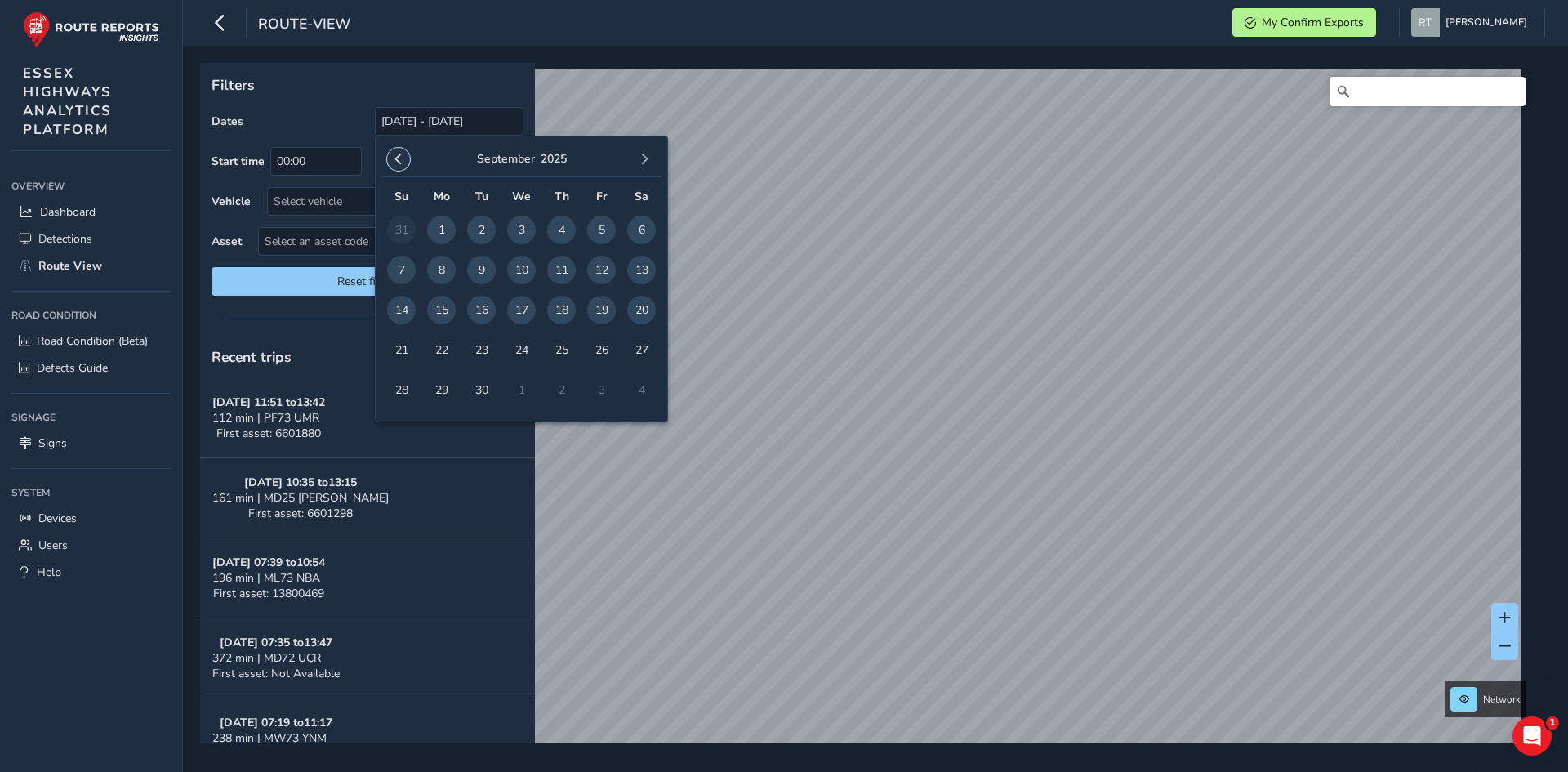
click at [396, 158] on span "button" at bounding box center [398, 159] width 11 height 11
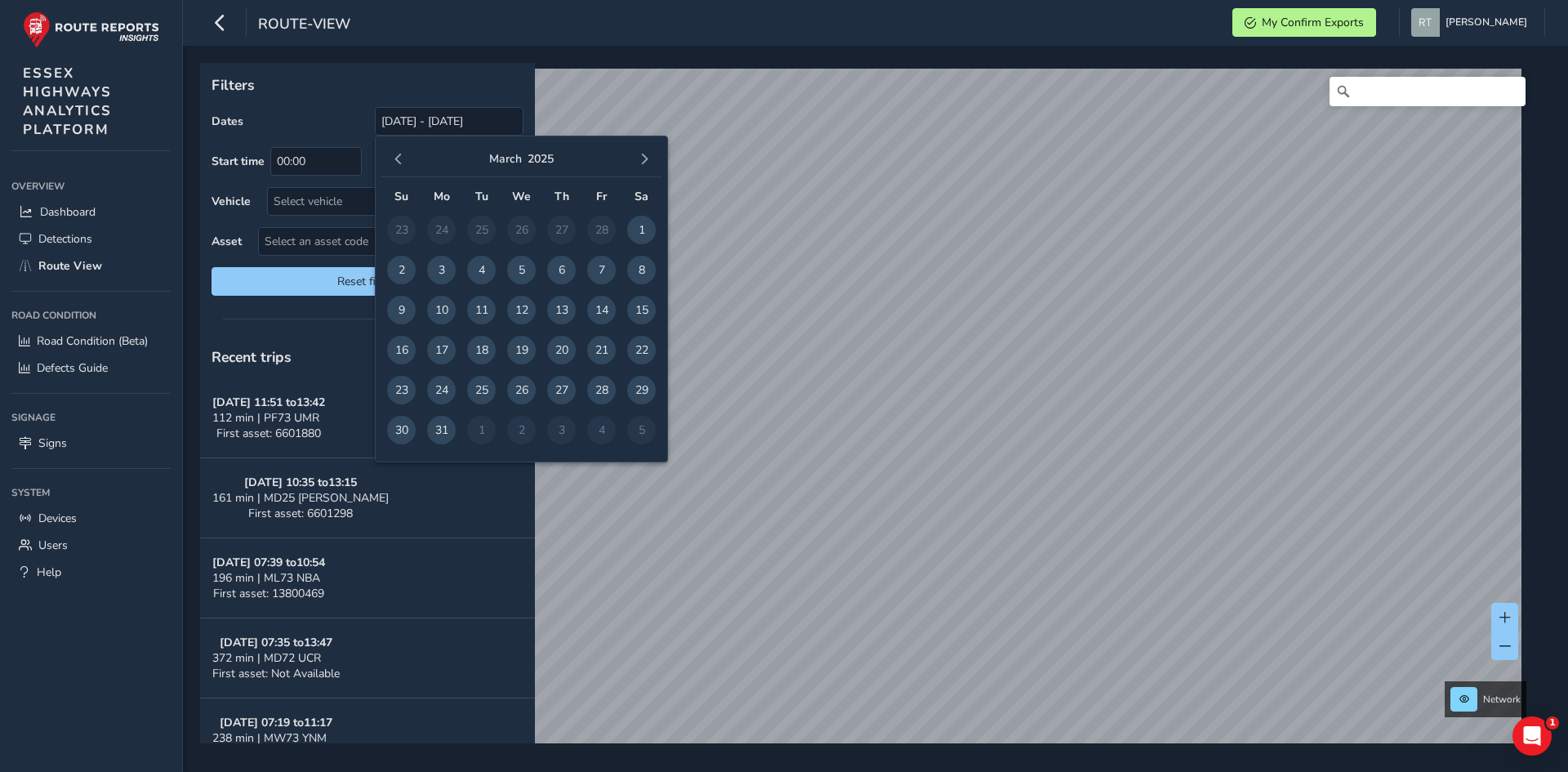
click at [396, 158] on span "button" at bounding box center [398, 159] width 11 height 11
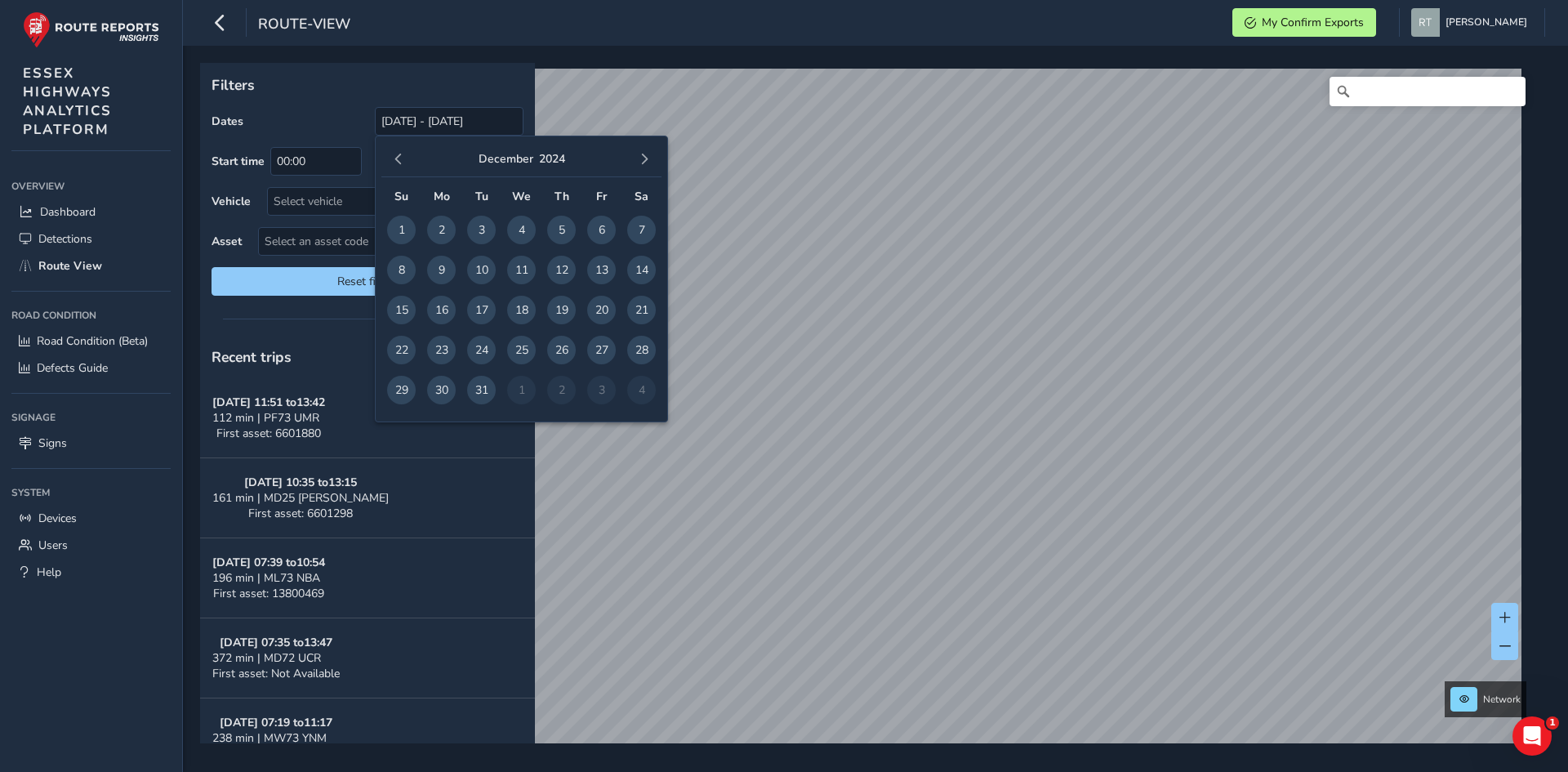
click at [396, 158] on span "button" at bounding box center [398, 159] width 11 height 11
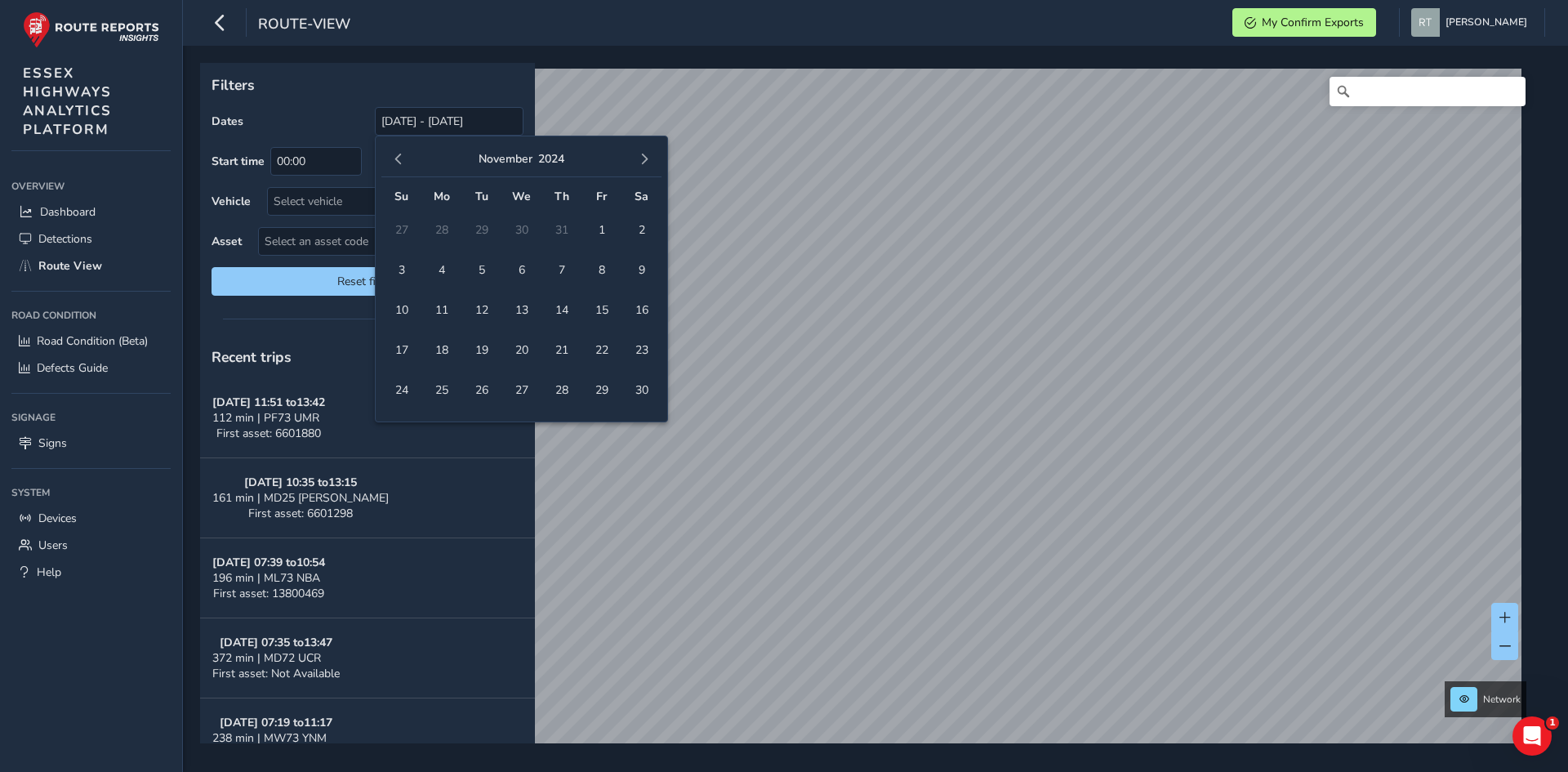
click at [396, 158] on span "button" at bounding box center [398, 159] width 11 height 11
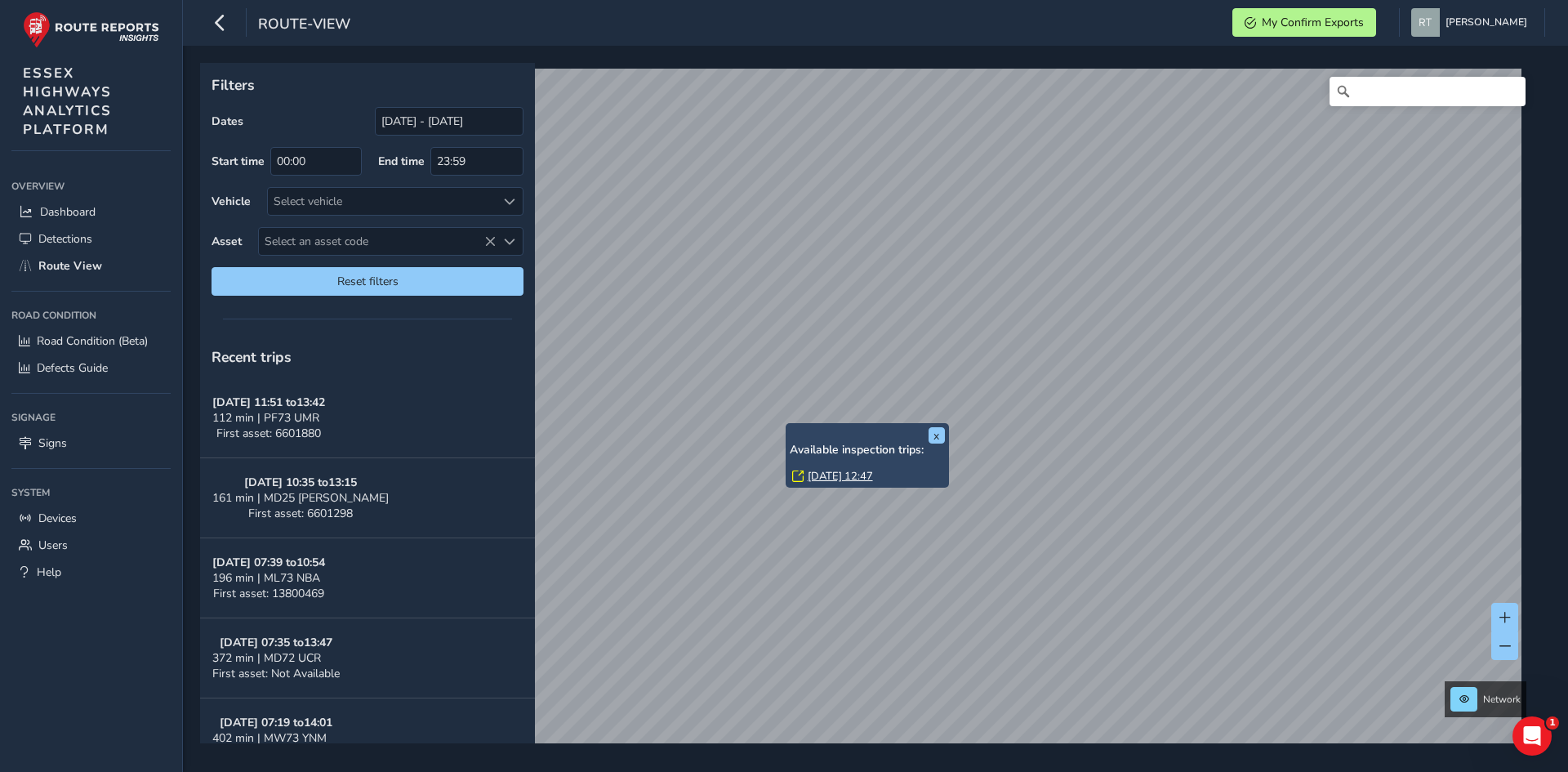
click at [822, 472] on link "[DATE] 12:47" at bounding box center [840, 475] width 66 height 15
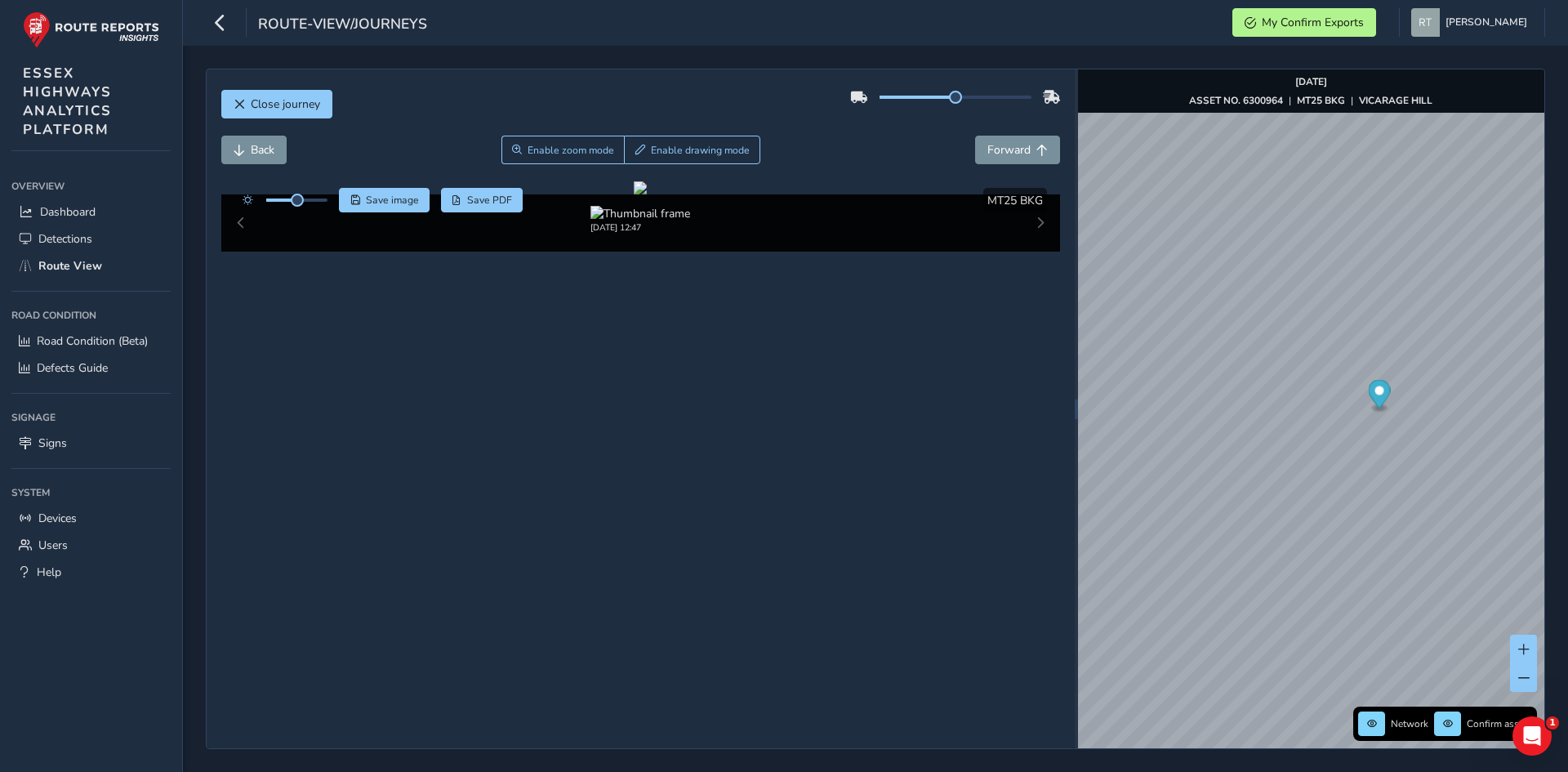
click at [1376, 391] on circle "Map marker" at bounding box center [1379, 391] width 9 height 9
drag, startPoint x: 959, startPoint y: 405, endPoint x: 725, endPoint y: 344, distance: 241.8
click at [647, 194] on div at bounding box center [640, 188] width 13 height 13
click at [390, 203] on span "Save image" at bounding box center [392, 200] width 53 height 13
